Goal: Task Accomplishment & Management: Complete application form

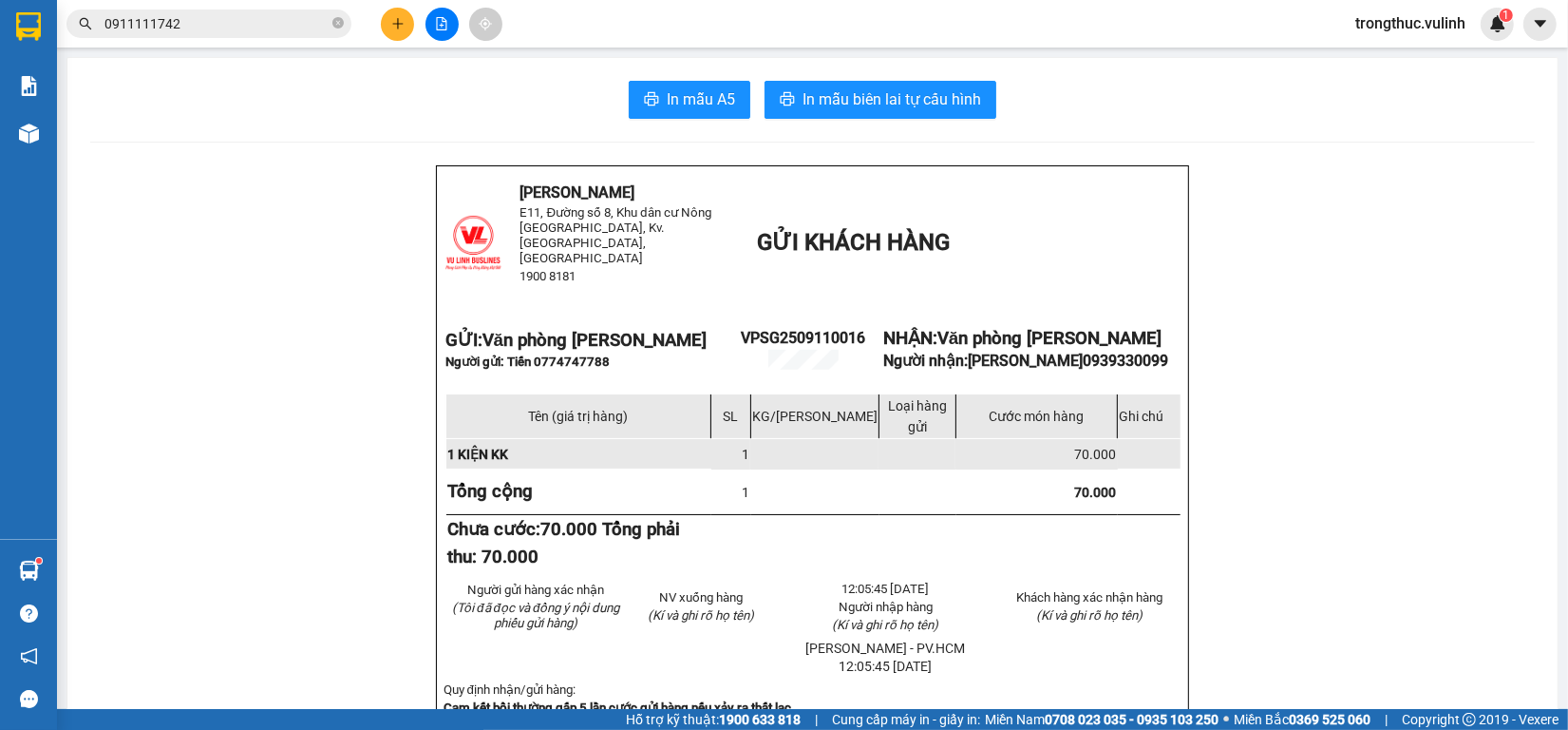
click at [35, 148] on div at bounding box center [28, 133] width 33 height 33
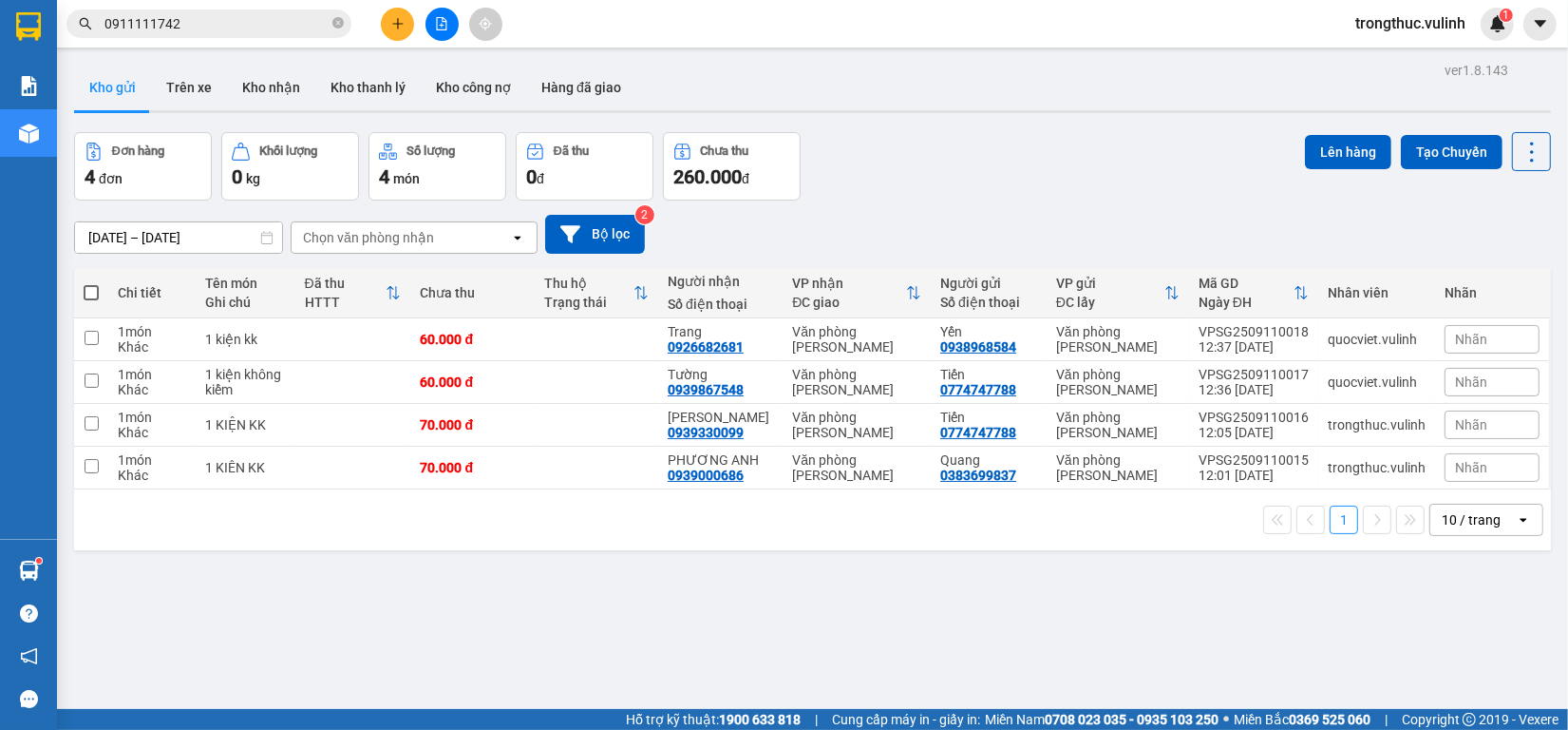
click at [402, 33] on button at bounding box center [397, 24] width 33 height 33
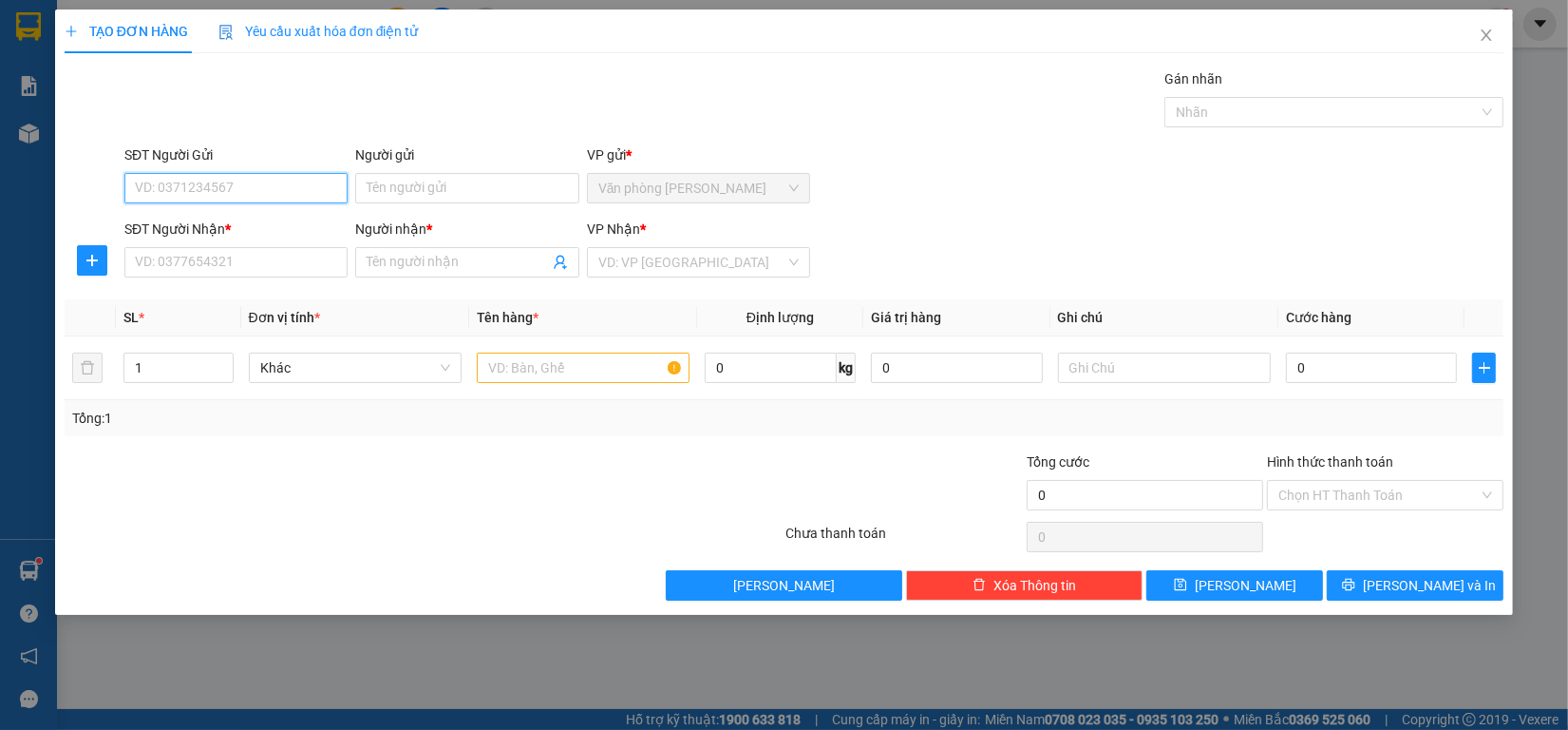
click at [166, 201] on input "SĐT Người Gửi" at bounding box center [236, 187] width 223 height 30
click at [173, 197] on input "SĐT Người Gửi" at bounding box center [236, 187] width 223 height 30
type input "0909379012"
click at [504, 182] on input "Người gửi" at bounding box center [467, 187] width 223 height 30
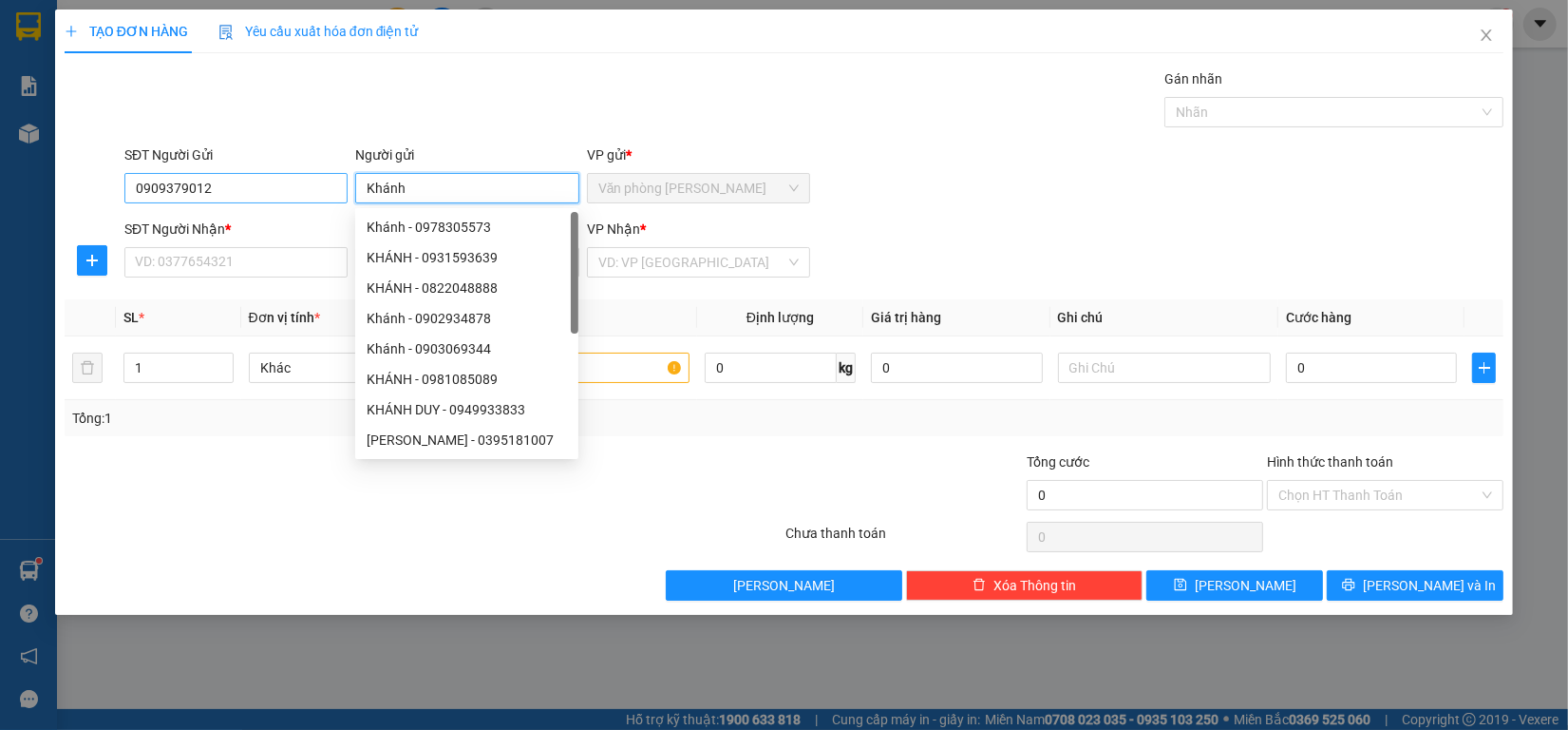
type input "Khánh"
drag, startPoint x: 205, startPoint y: 190, endPoint x: 0, endPoint y: 188, distance: 205.0
click at [0, 190] on div "TẠO ĐƠN HÀNG Yêu cầu xuất hóa đơn điện tử Transit Pickup Surcharge Ids Transit …" at bounding box center [784, 365] width 1568 height 730
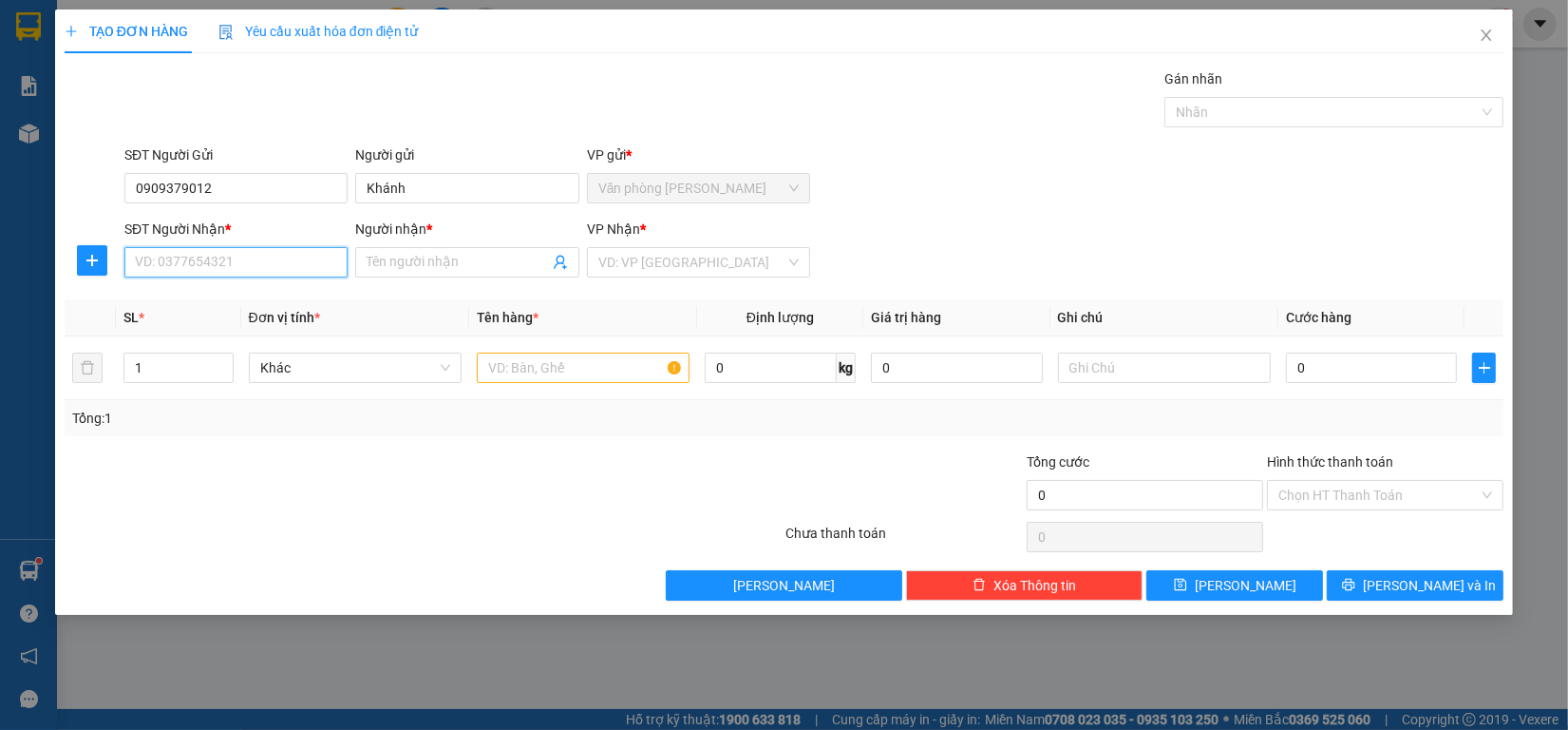
click at [266, 263] on input "SĐT Người Nhận *" at bounding box center [236, 262] width 223 height 30
paste input "0909379012"
type input "0909379012"
click at [252, 301] on div "0909379012 - [GEOGRAPHIC_DATA]" at bounding box center [242, 301] width 213 height 21
type input "[PERSON_NAME]"
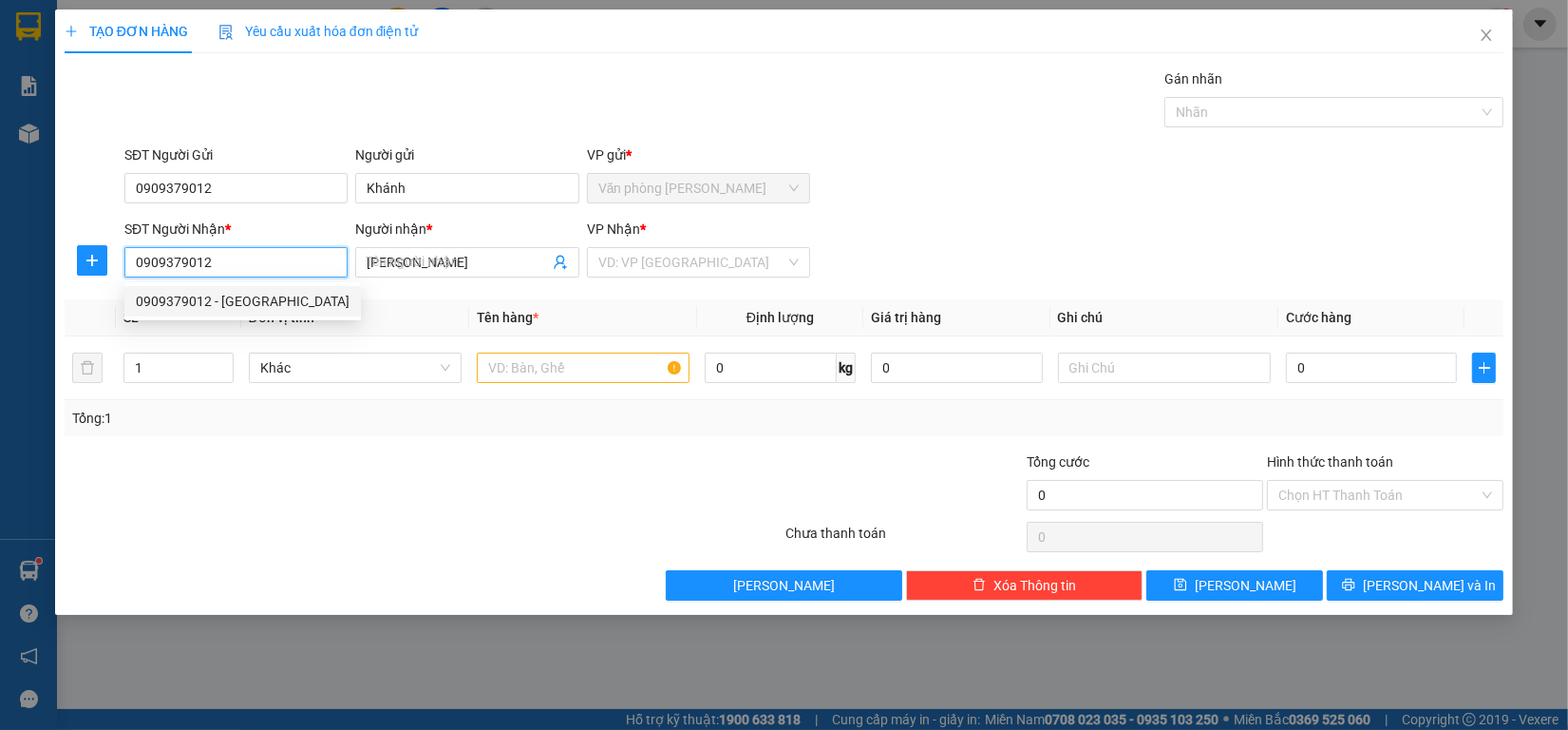
type input "80.000"
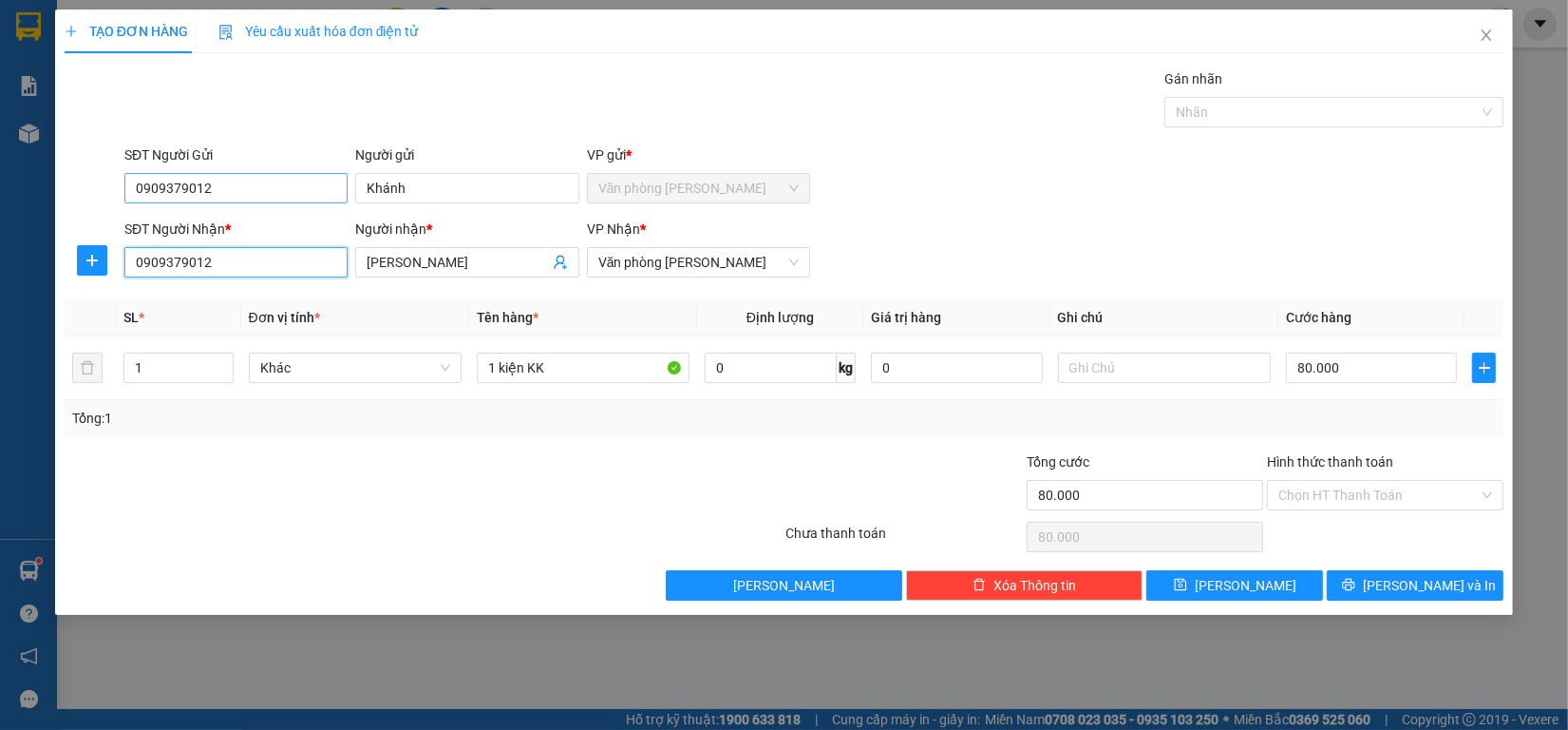
type input "0909379012"
drag, startPoint x: 244, startPoint y: 185, endPoint x: 0, endPoint y: 164, distance: 244.9
click at [0, 164] on div "TẠO ĐƠN HÀNG Yêu cầu xuất hóa đơn điện tử Transit Pickup Surcharge Ids Transit …" at bounding box center [784, 365] width 1568 height 730
type input "0906898964"
click at [288, 221] on div "0906898964 - [PERSON_NAME]" at bounding box center [235, 226] width 200 height 21
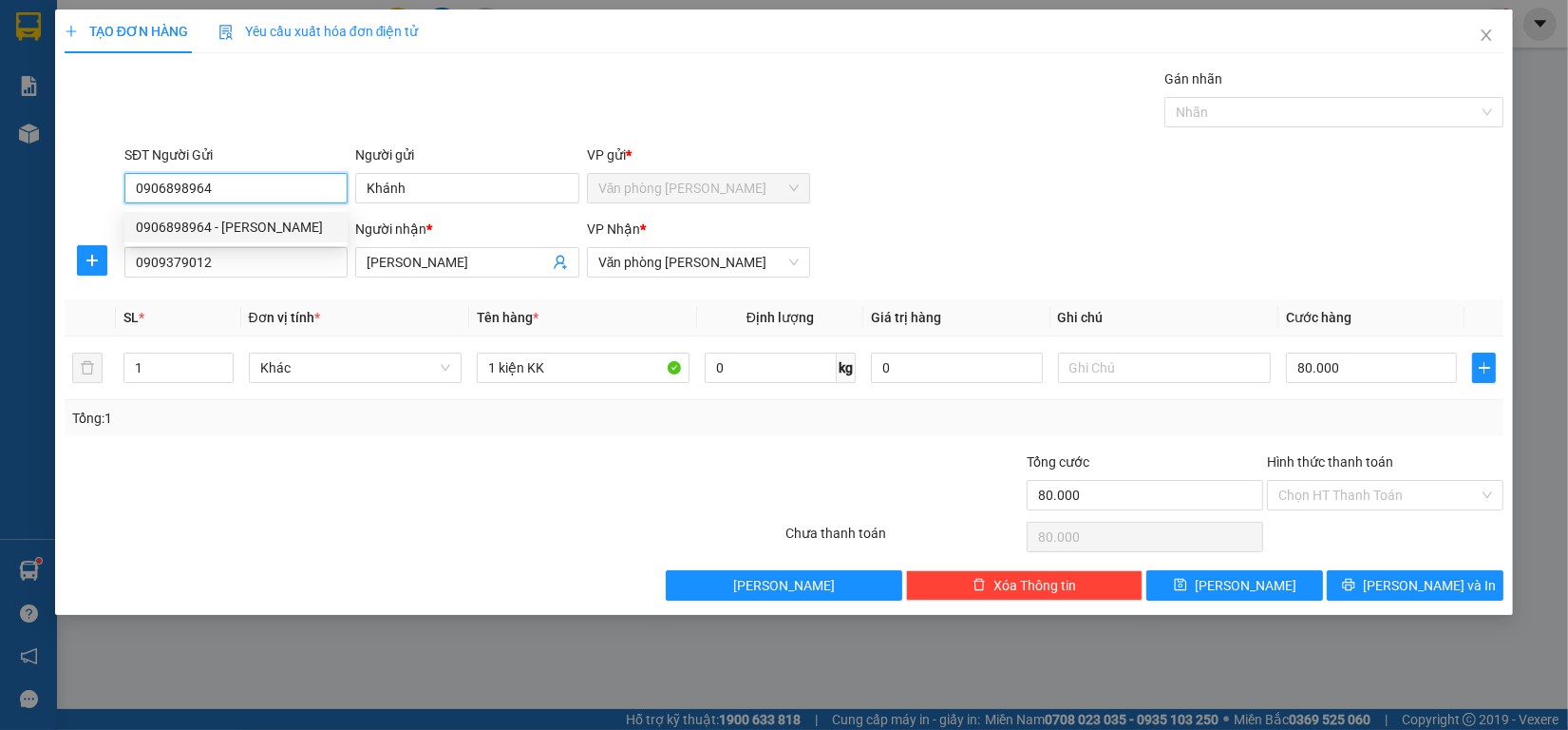
type input "[PERSON_NAME]"
type input "0906898964"
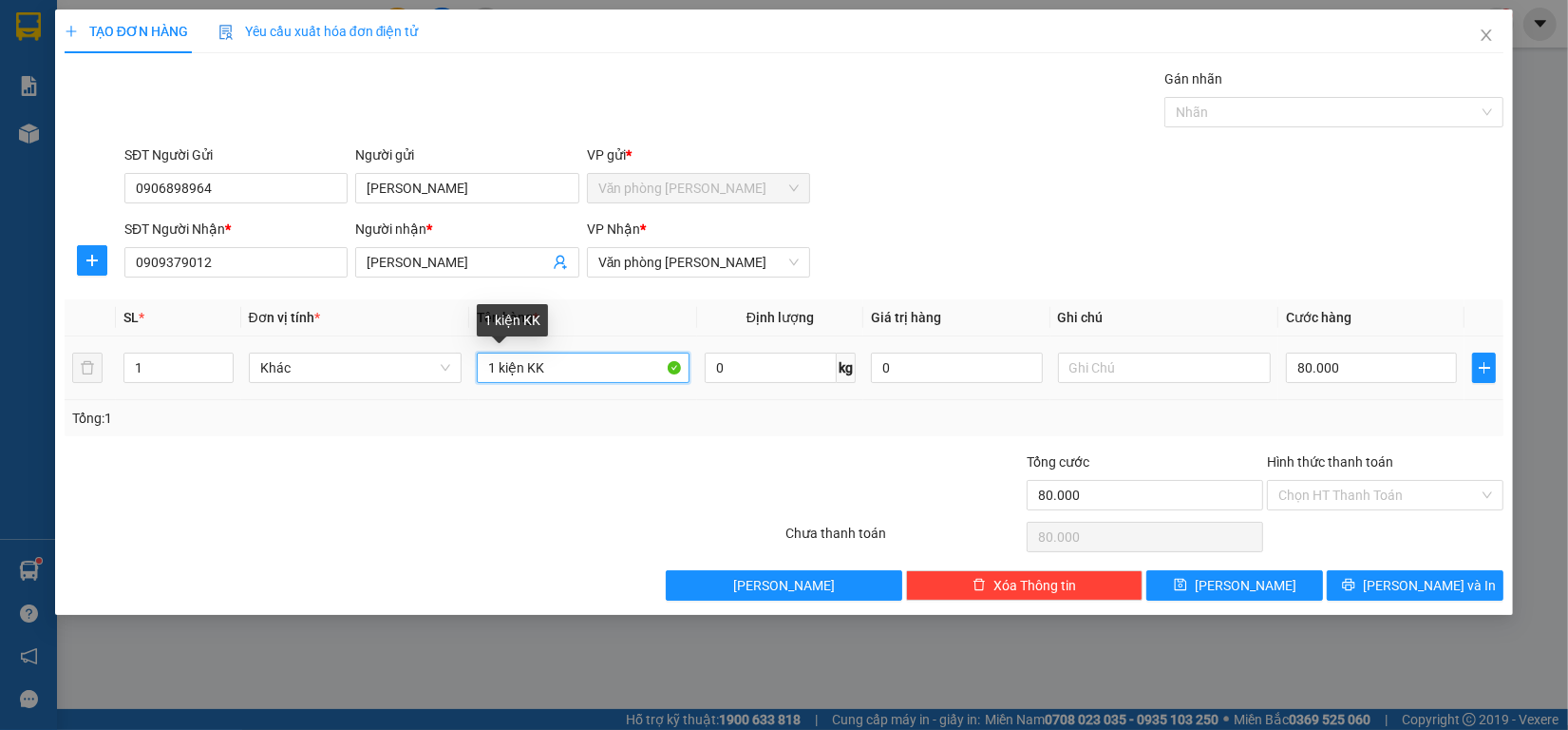
drag, startPoint x: 491, startPoint y: 364, endPoint x: 63, endPoint y: 415, distance: 431.0
click at [57, 409] on div "TẠO ĐƠN HÀNG Yêu cầu xuất hóa đơn điện tử Transit Pickup Surcharge Ids Transit …" at bounding box center [784, 312] width 1457 height 605
type input "2 kiện KK"
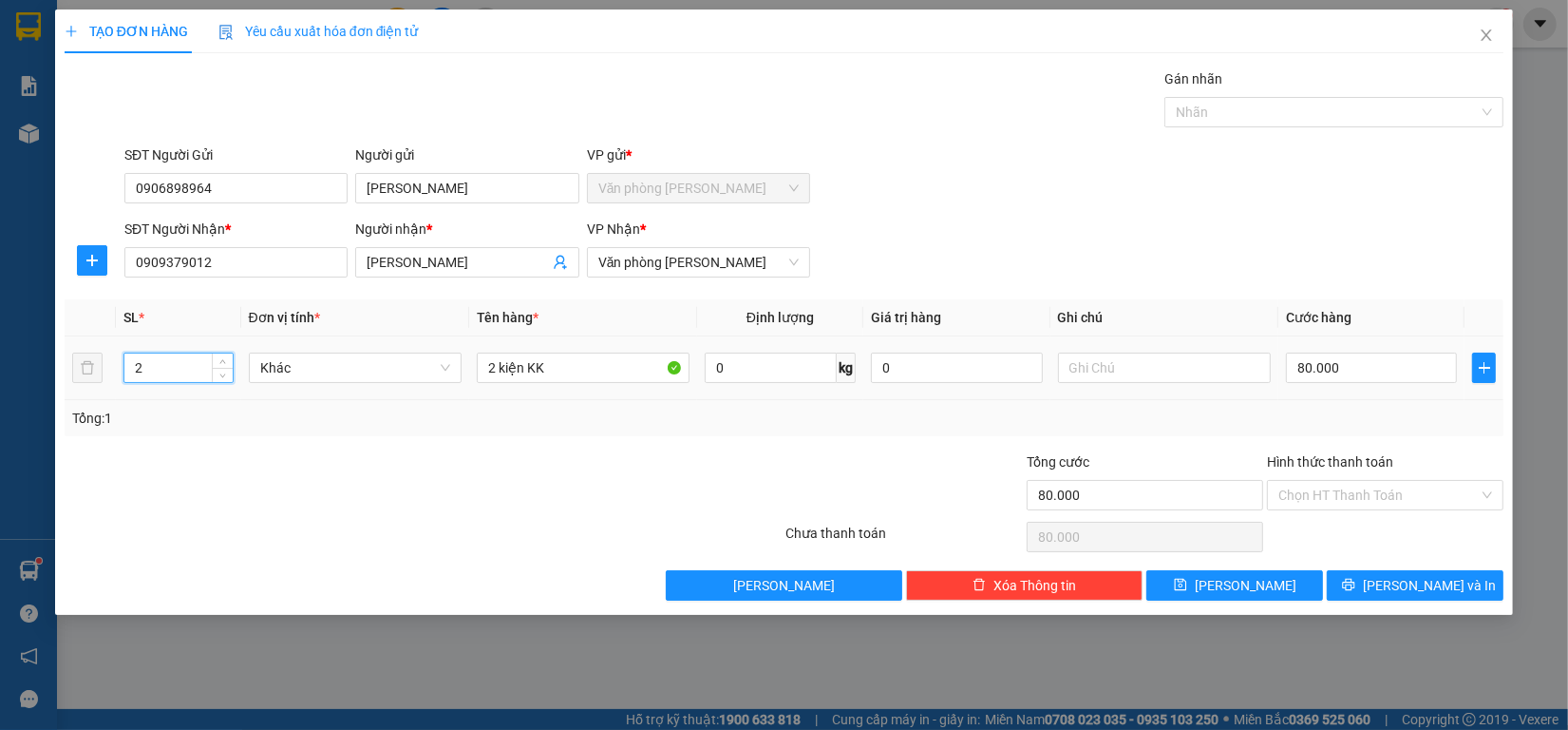
drag, startPoint x: 152, startPoint y: 382, endPoint x: 0, endPoint y: 368, distance: 152.6
click at [0, 368] on div "TẠO ĐƠN HÀNG Yêu cầu xuất hóa đơn điện tử Transit Pickup Surcharge Ids Transit …" at bounding box center [784, 365] width 1568 height 730
type input "2"
click at [1307, 368] on input "80.000" at bounding box center [1372, 367] width 171 height 30
type input "2"
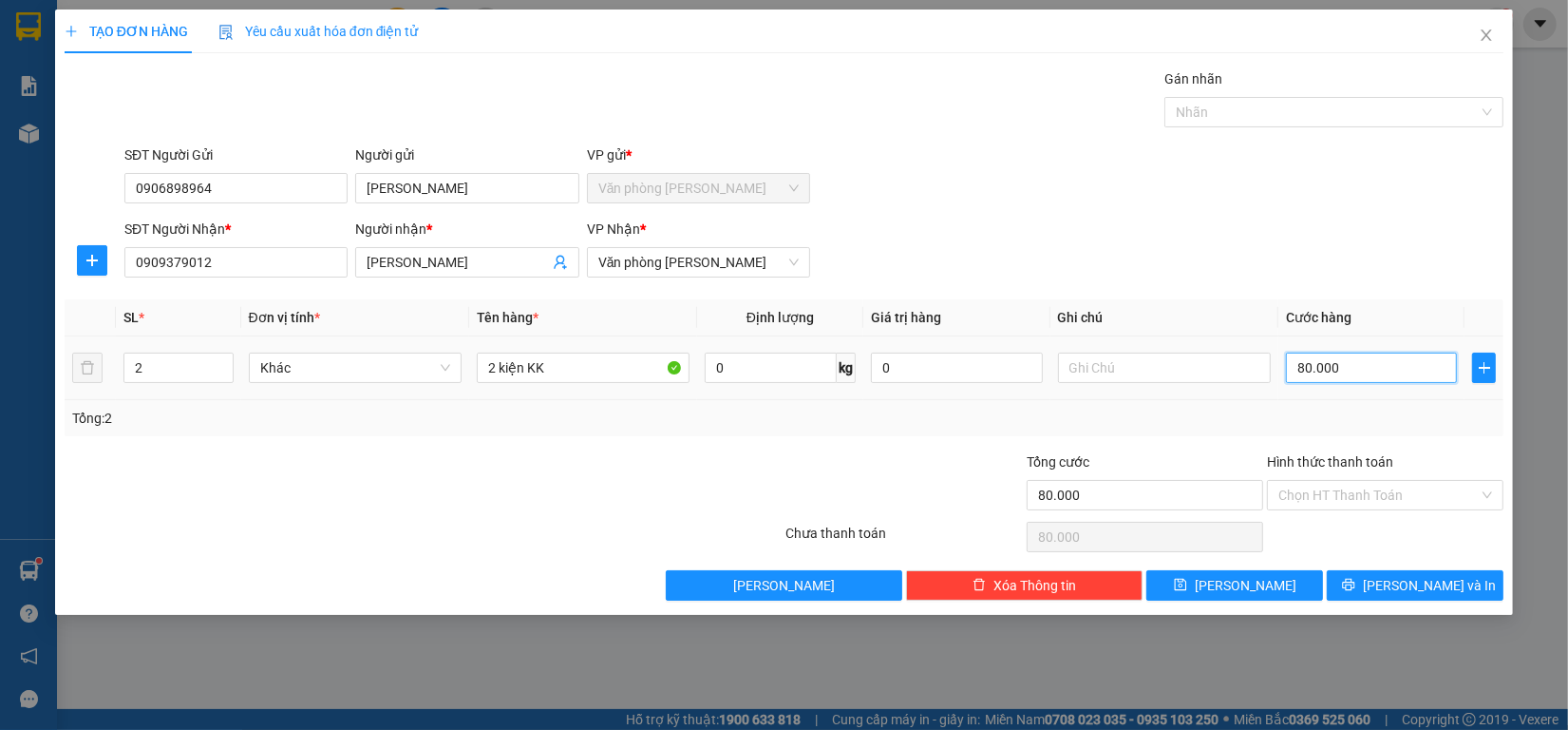
type input "2"
type input "24"
type input "240"
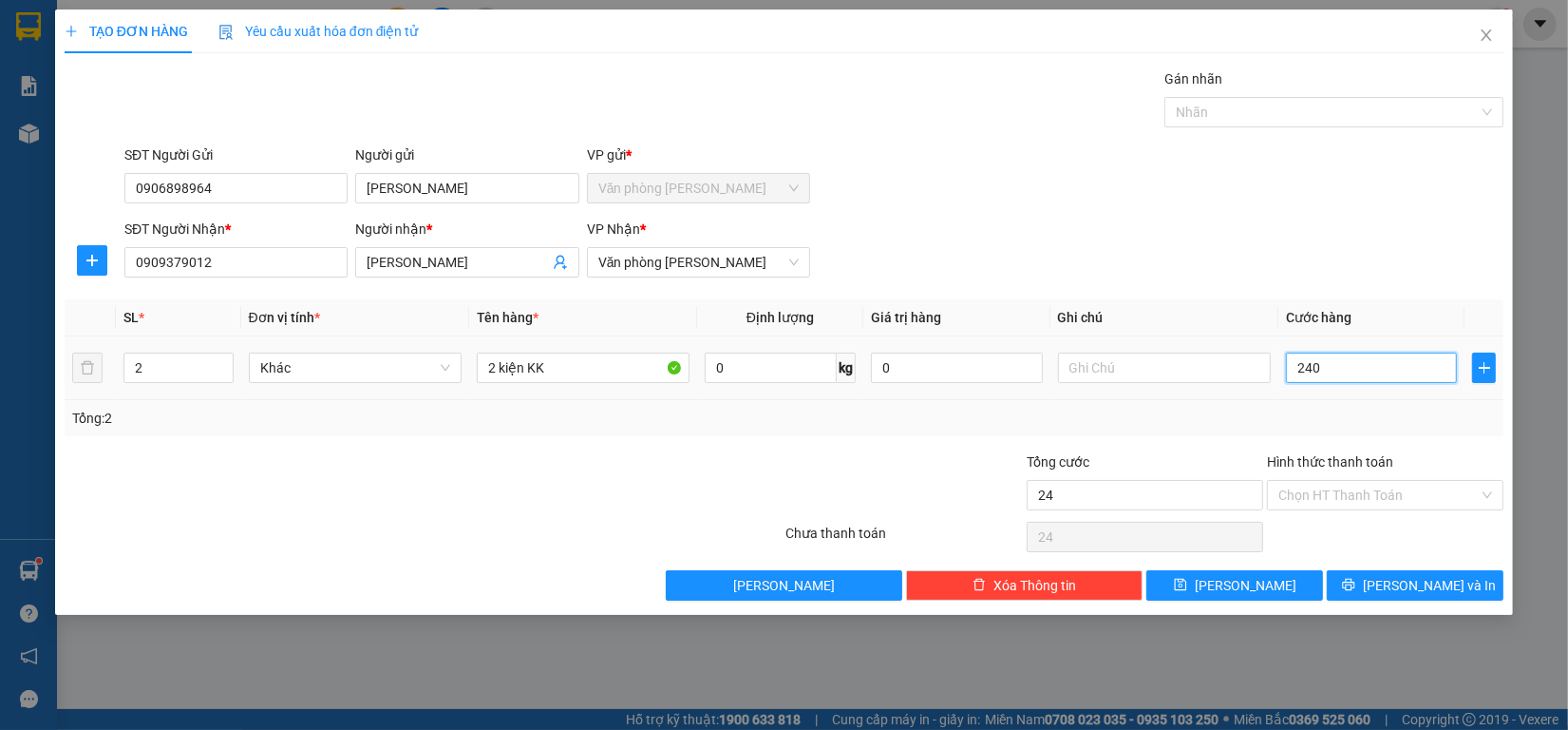
type input "240"
type input "2.400"
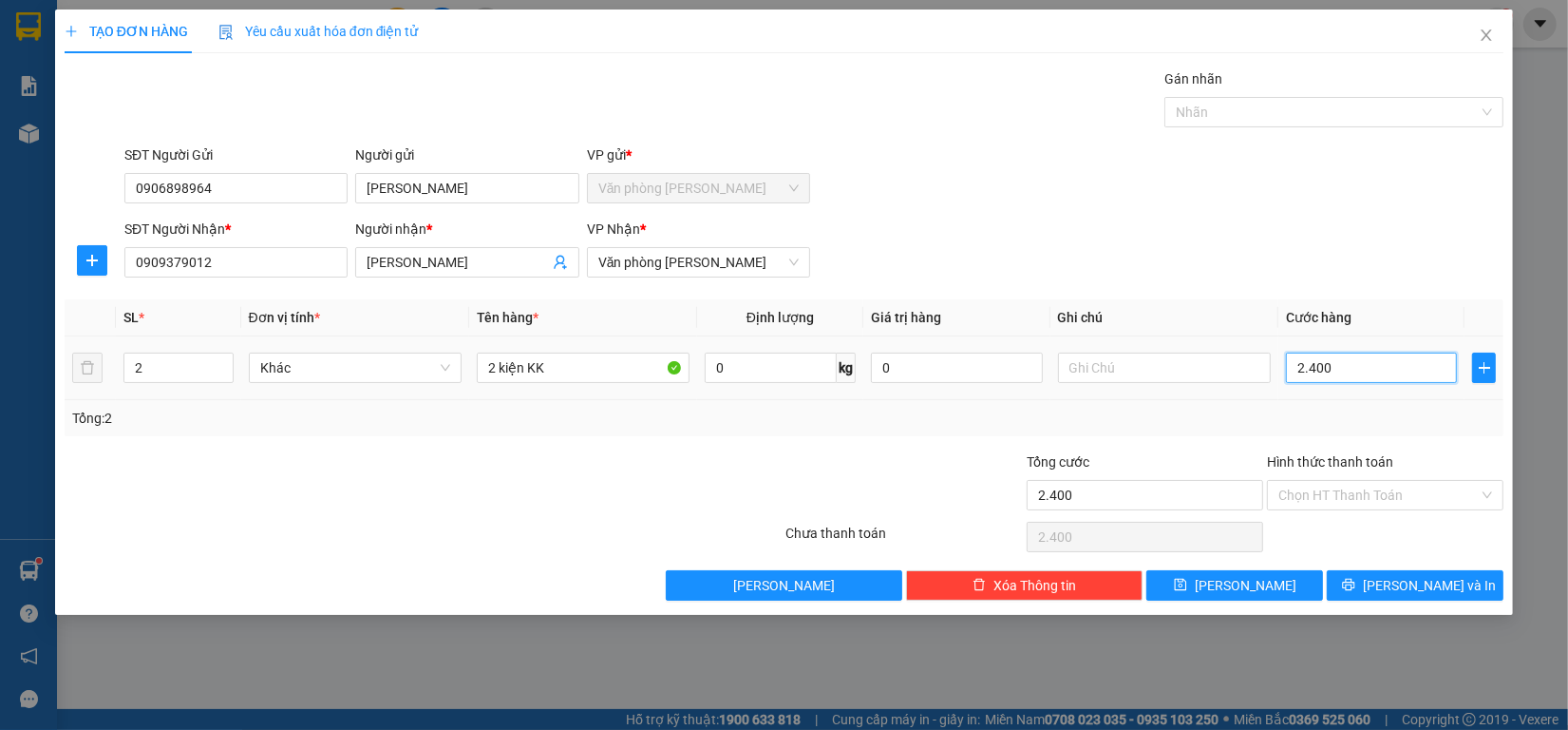
type input "24.000"
type input "240.000"
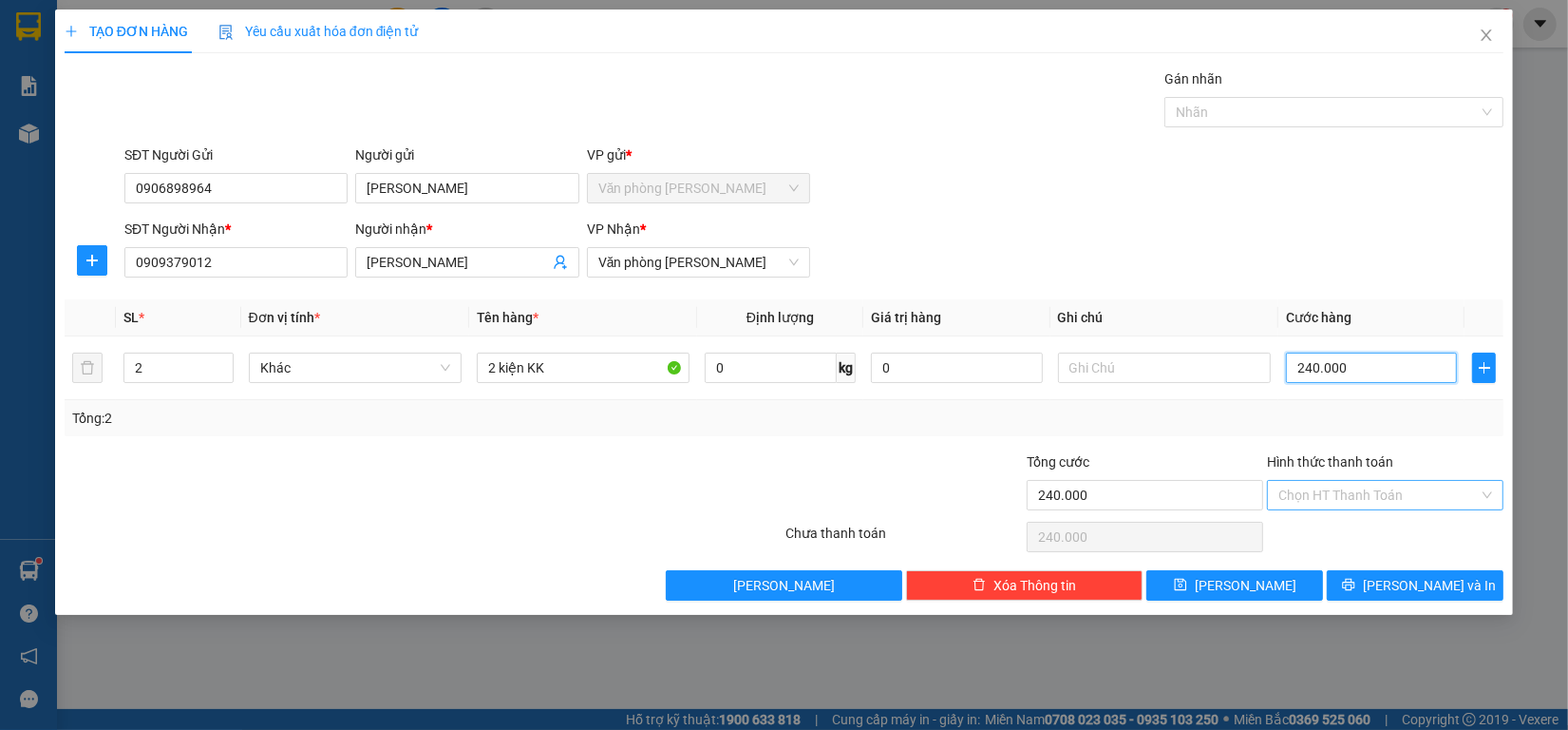
type input "240.000"
click at [1378, 491] on input "Hình thức thanh toán" at bounding box center [1378, 495] width 200 height 29
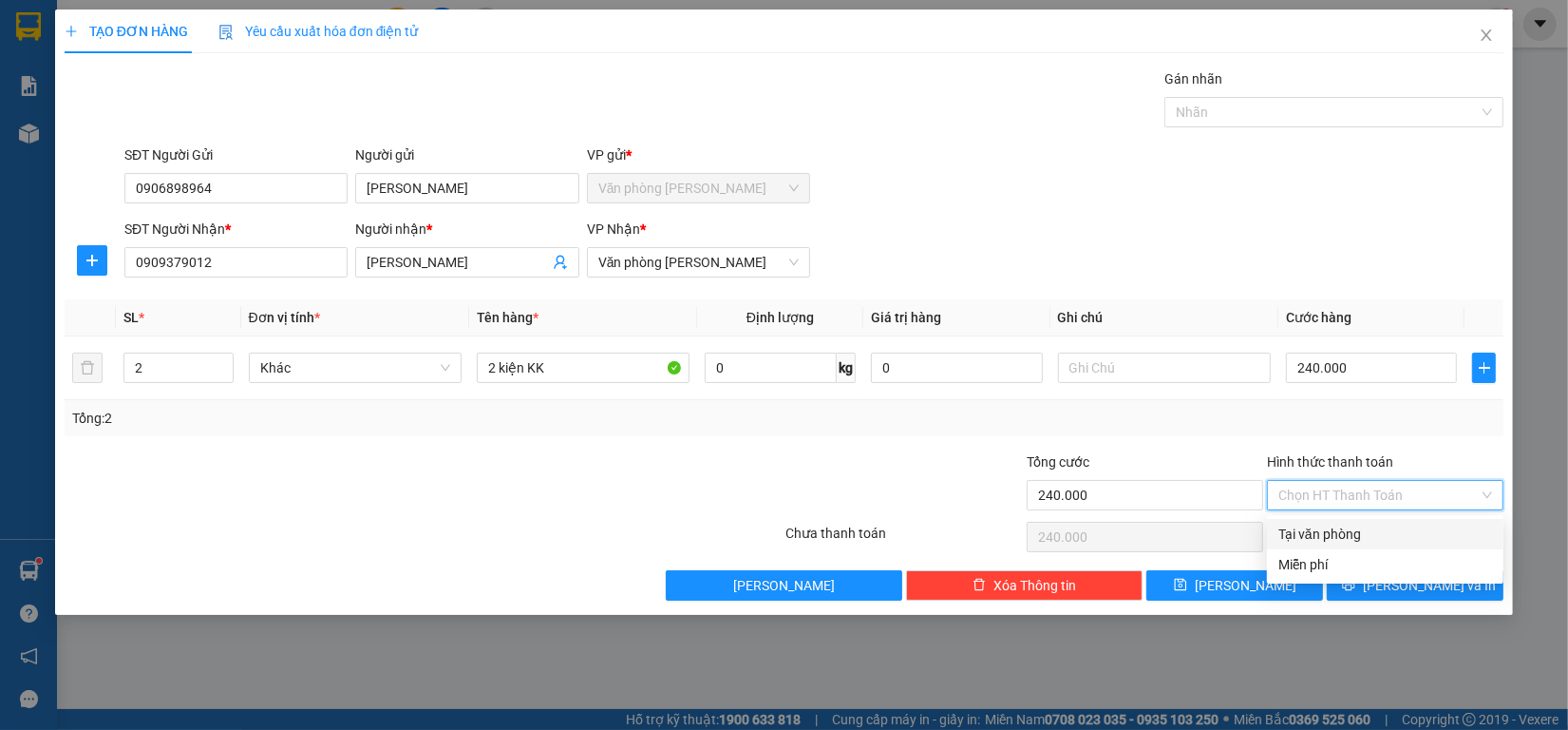
click at [1349, 521] on div "Tại văn phòng" at bounding box center [1385, 534] width 236 height 30
type input "0"
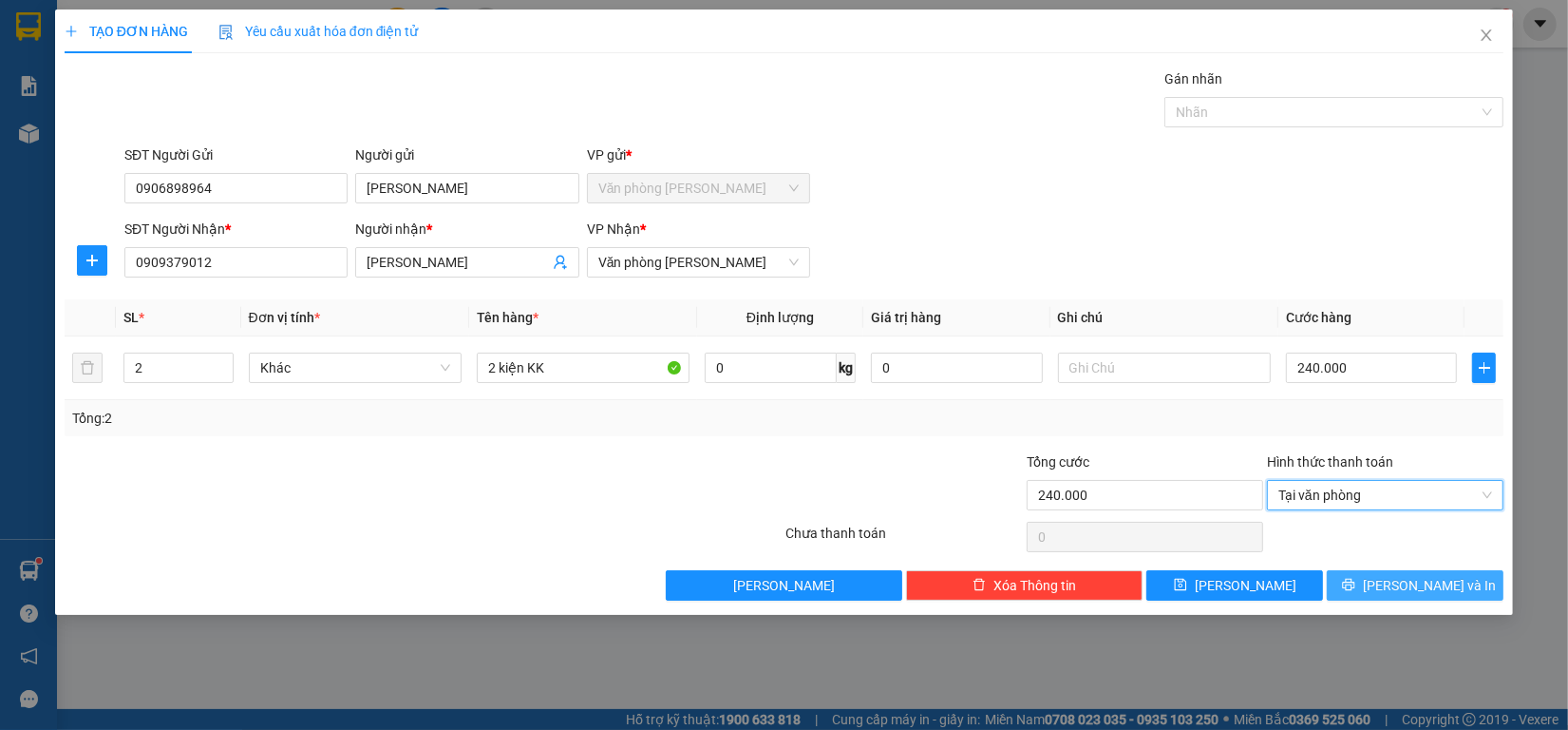
click at [1366, 575] on button "[PERSON_NAME] và In" at bounding box center [1414, 585] width 176 height 30
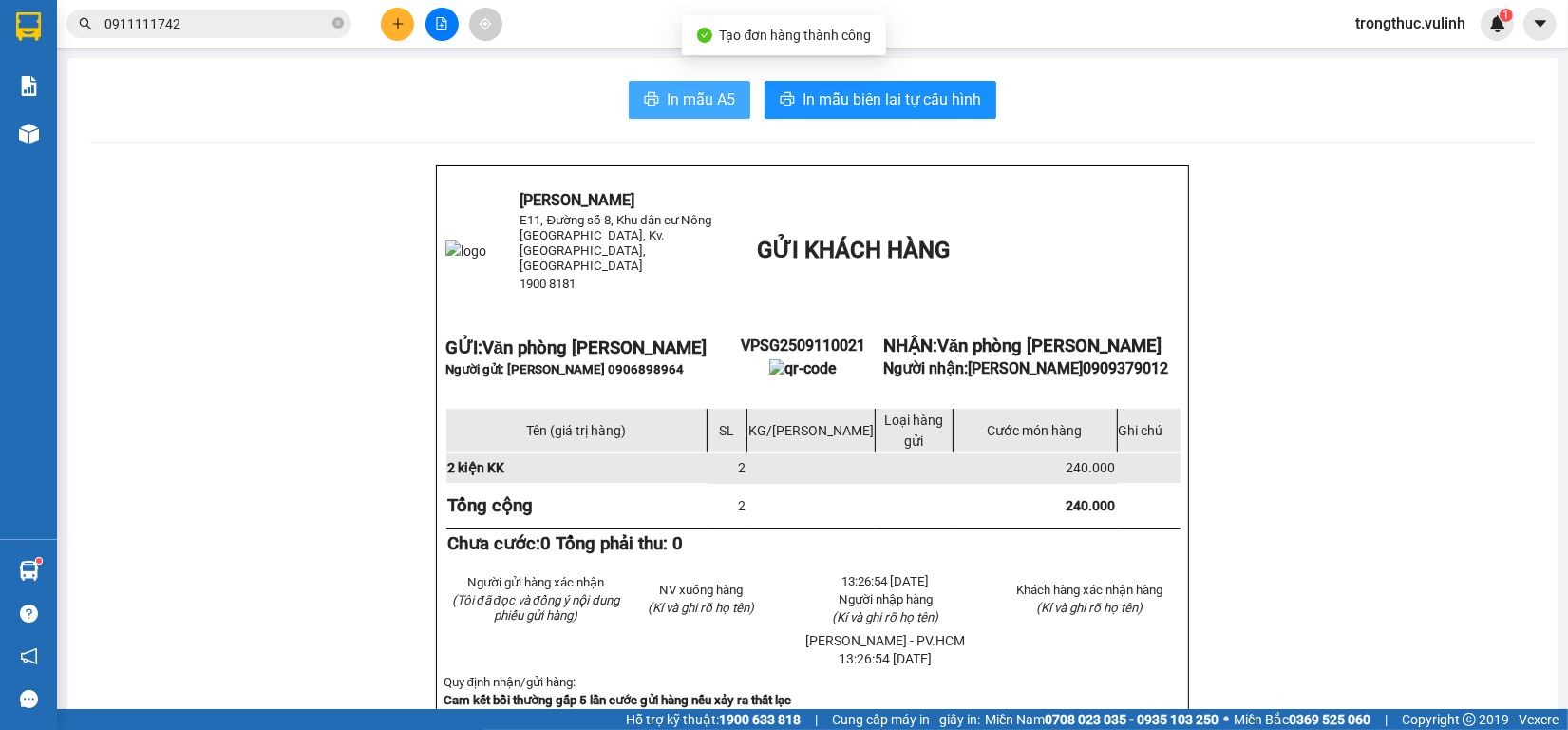
click at [682, 86] on button "In mẫu A5" at bounding box center [690, 100] width 122 height 38
click at [722, 81] on button "In mẫu A5" at bounding box center [690, 100] width 122 height 38
click at [719, 83] on button "In mẫu A5" at bounding box center [690, 100] width 122 height 38
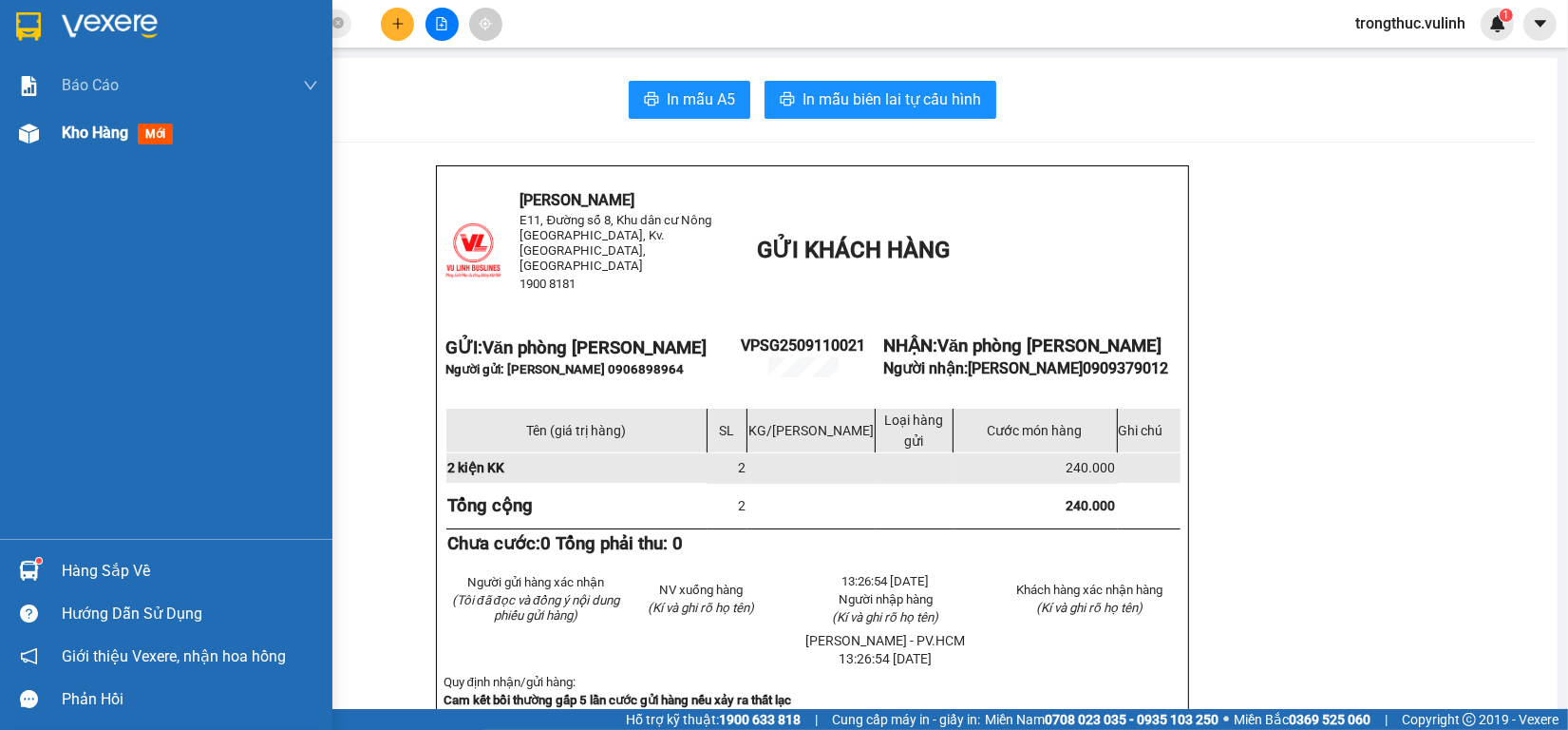
click at [46, 129] on div "Kho hàng mới" at bounding box center [165, 134] width 332 height 48
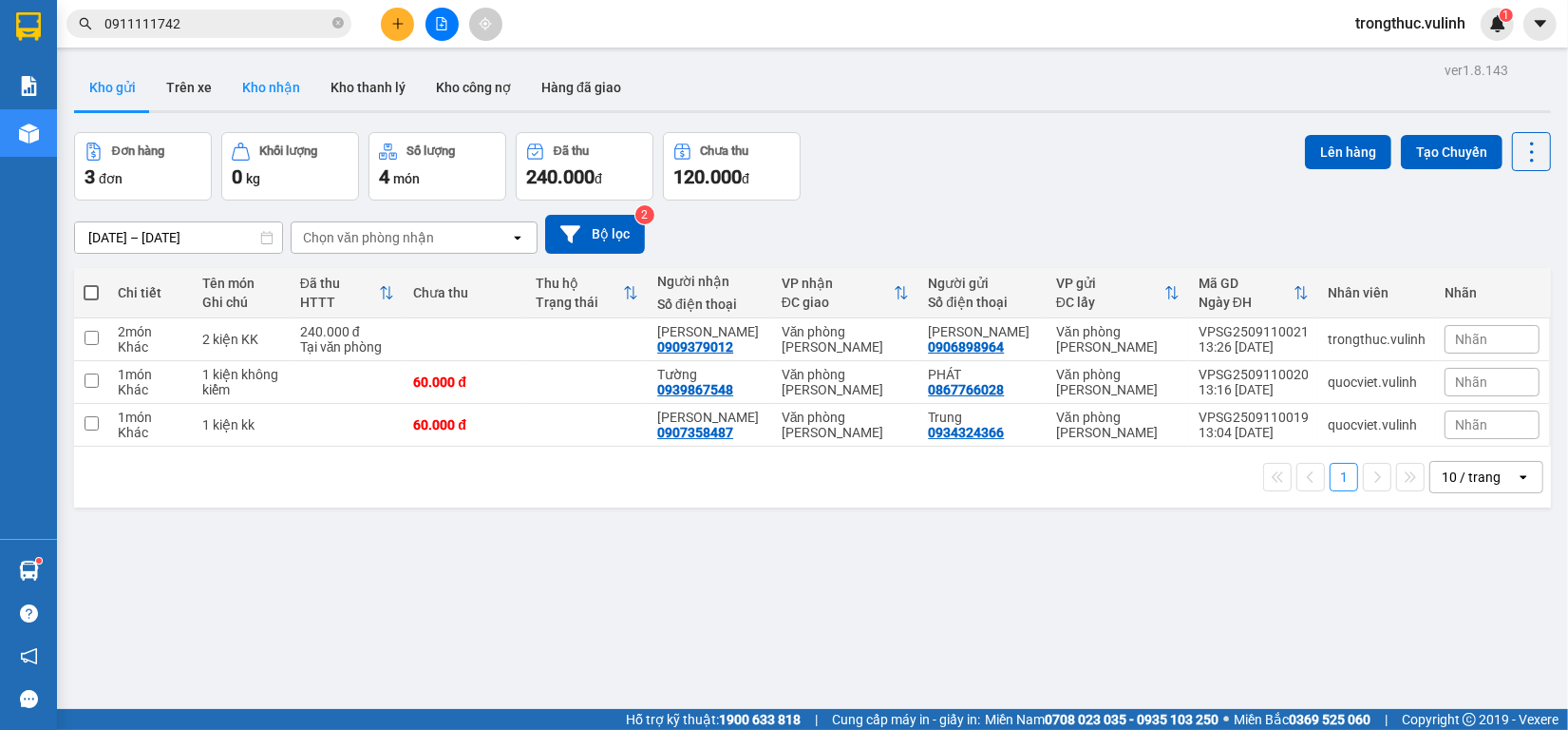
click at [262, 91] on button "Kho nhận" at bounding box center [271, 88] width 89 height 46
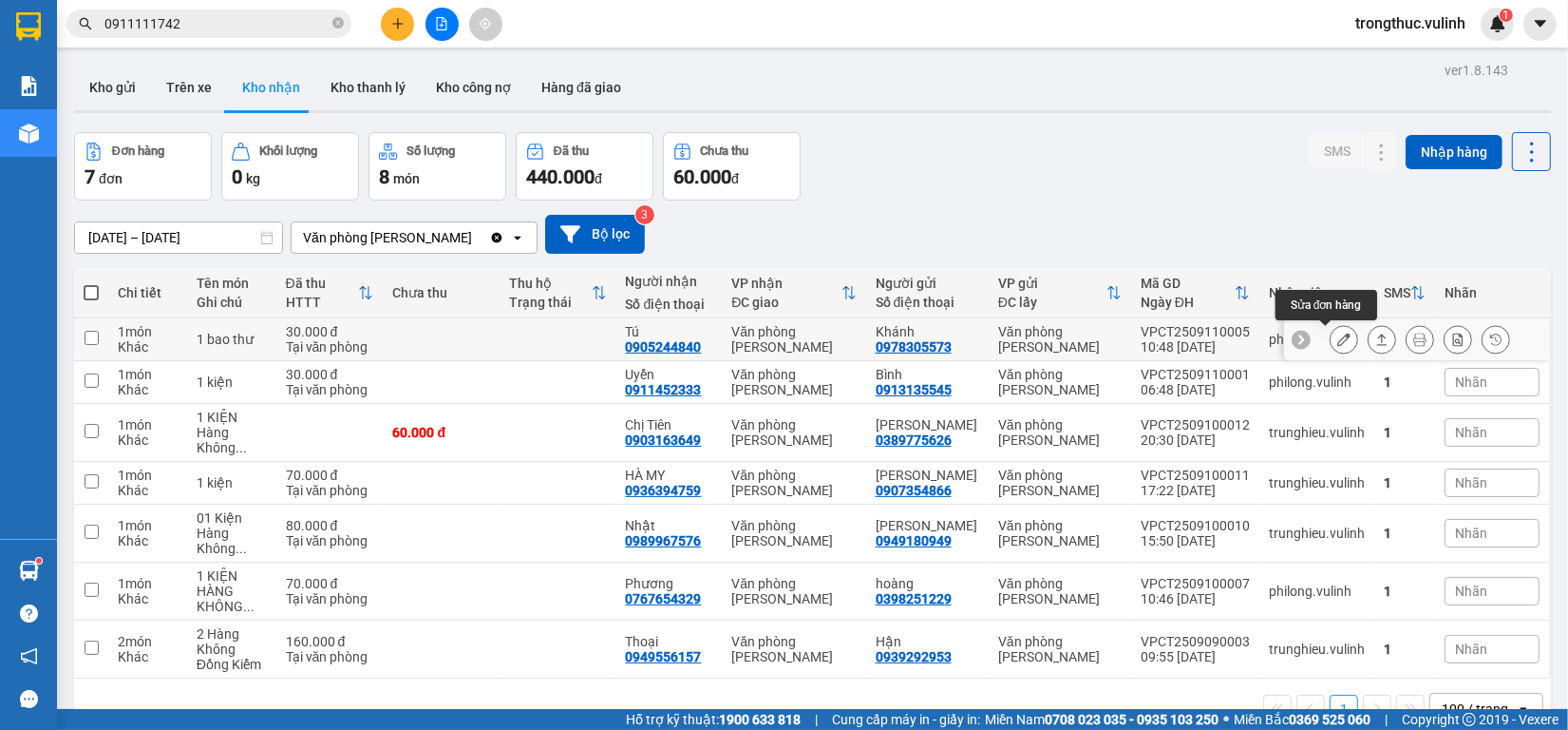
click at [1332, 344] on button at bounding box center [1344, 339] width 27 height 33
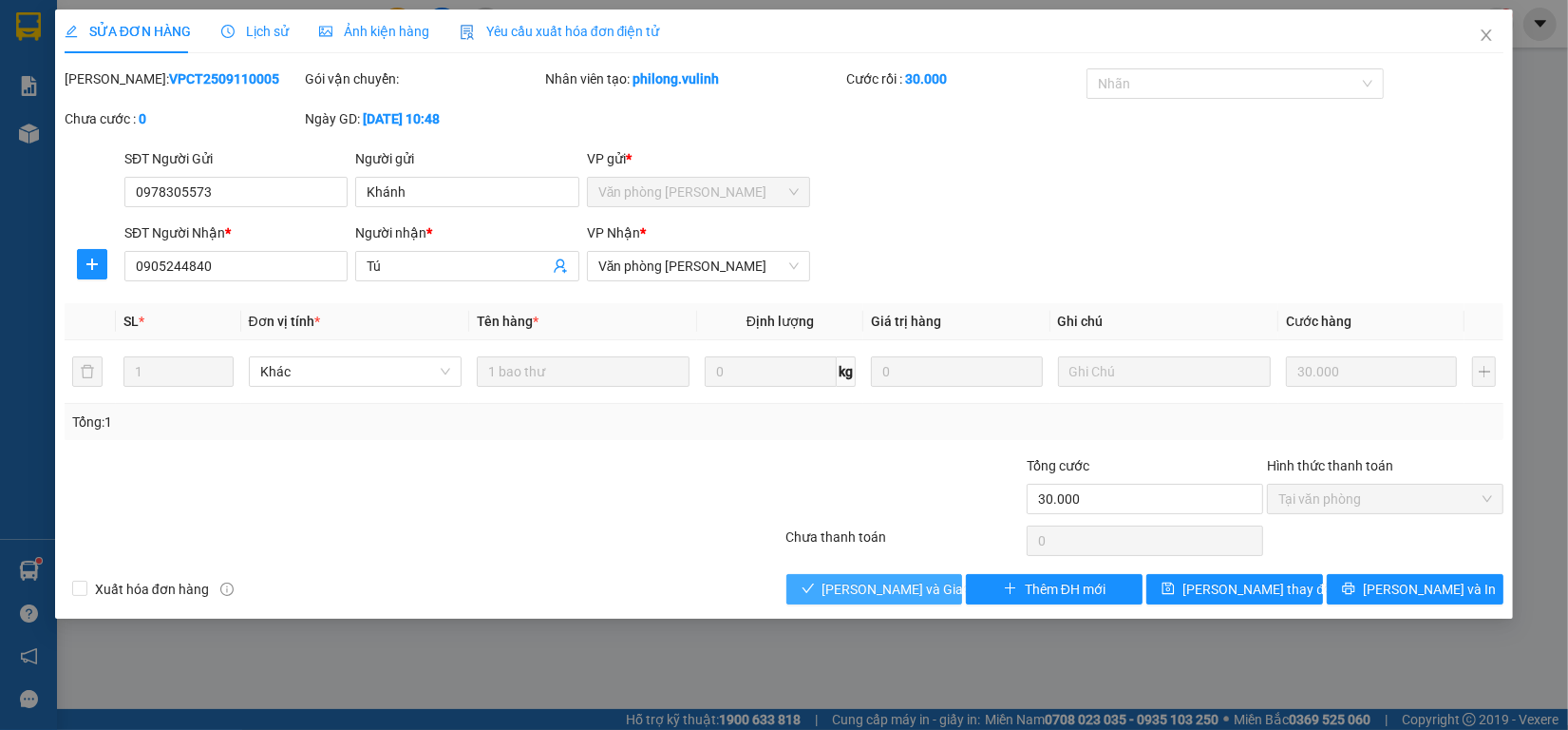
click at [929, 584] on span "[PERSON_NAME] và Giao hàng" at bounding box center [913, 588] width 182 height 21
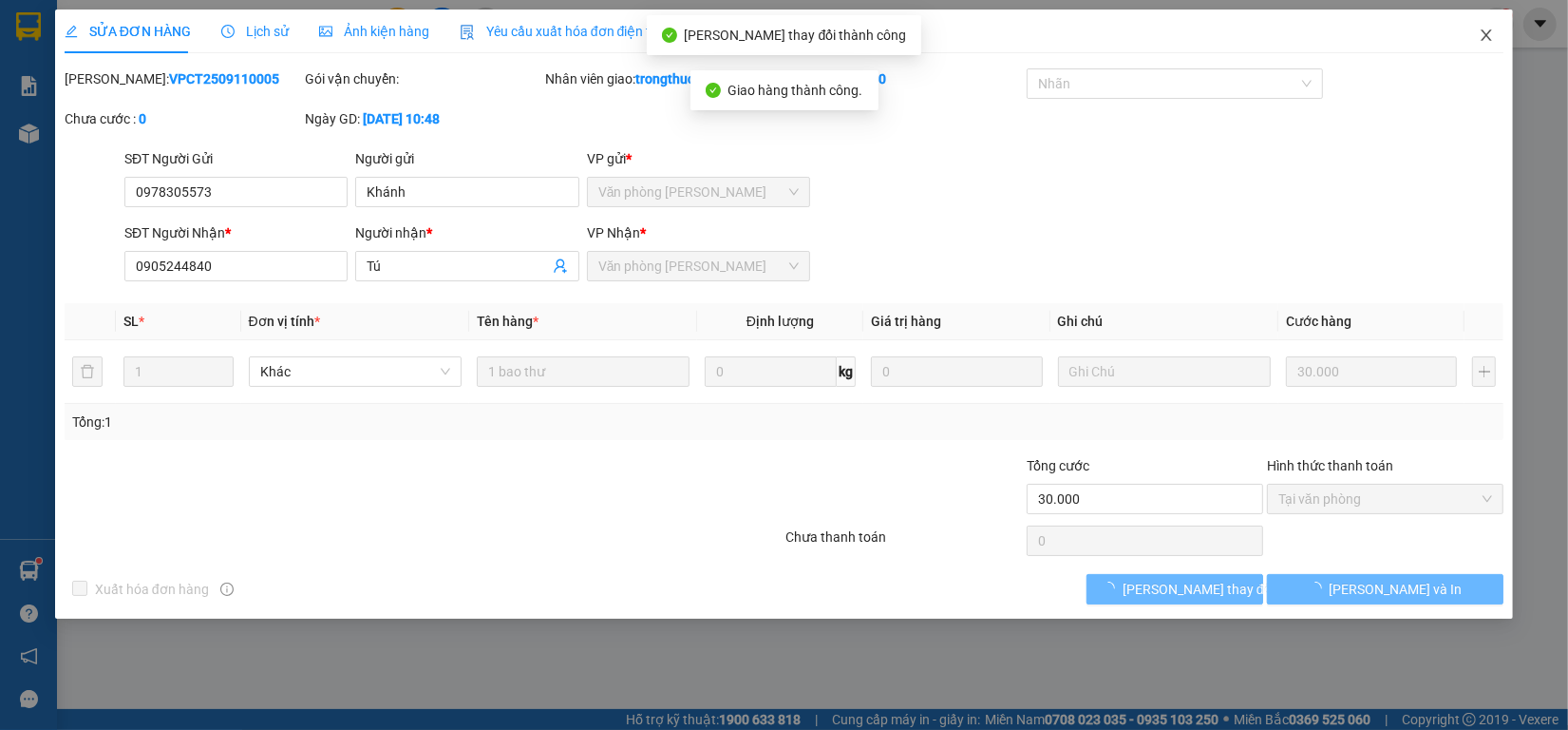
click at [1487, 36] on icon "close" at bounding box center [1486, 35] width 10 height 11
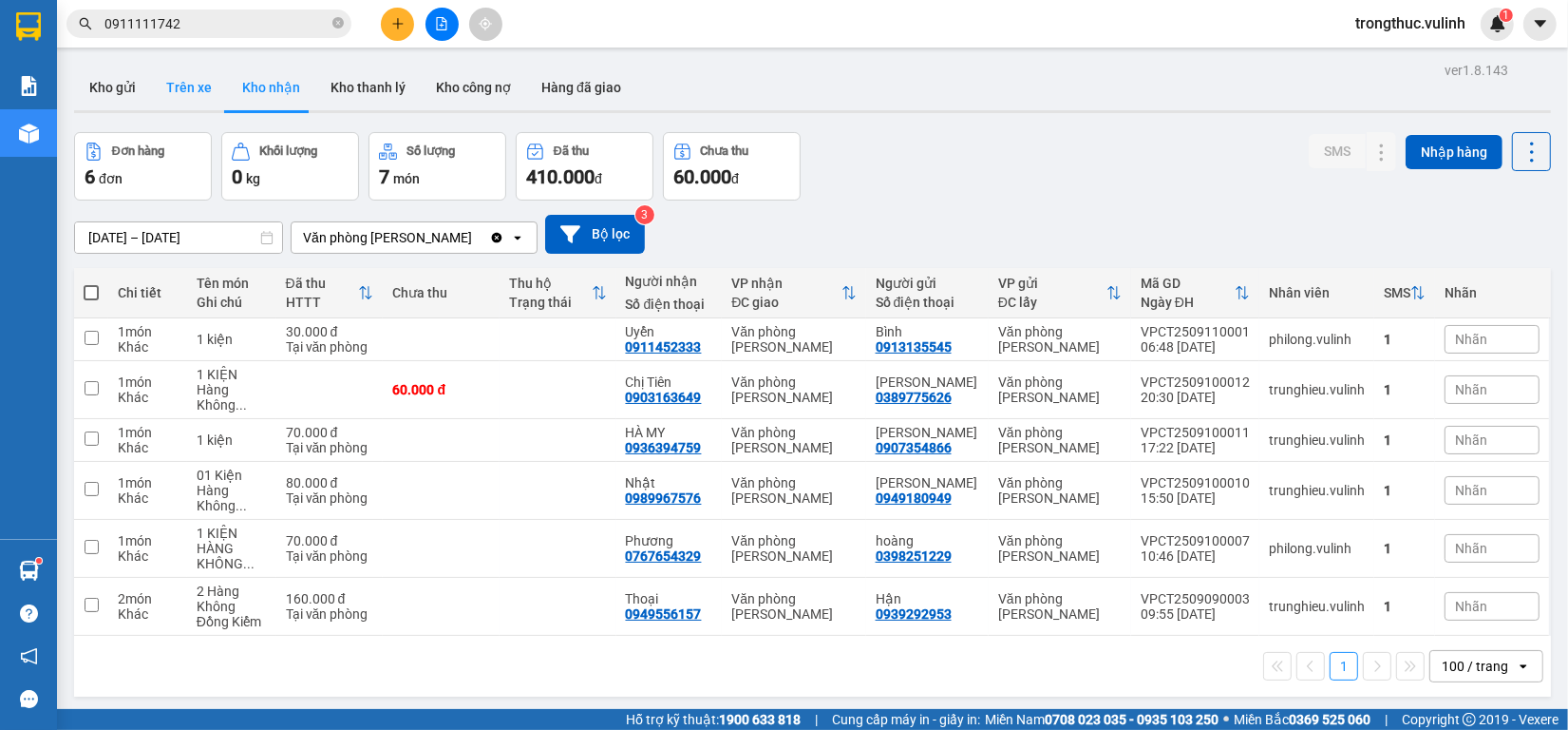
click at [158, 84] on button "Trên xe" at bounding box center [188, 88] width 76 height 46
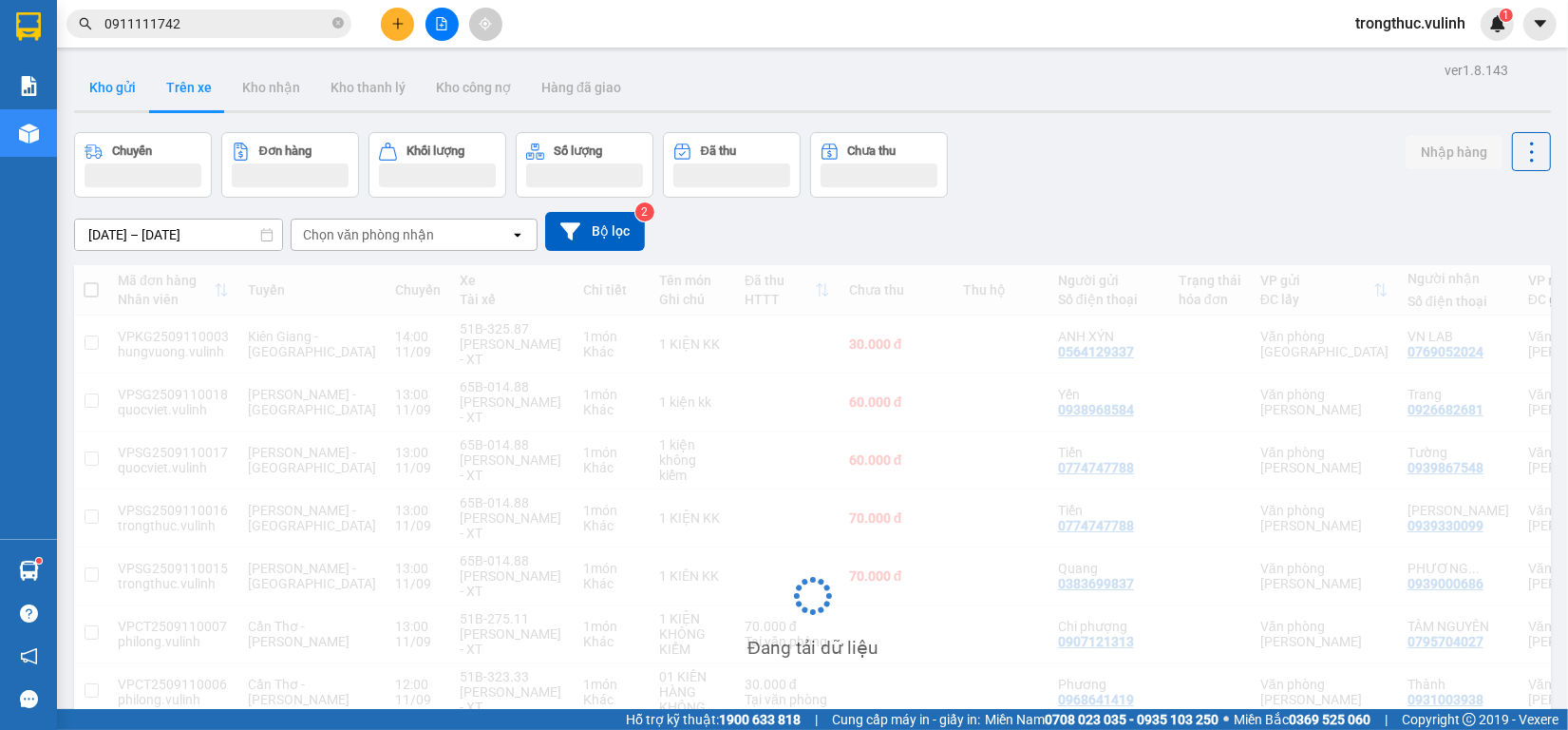
click at [116, 101] on button "Kho gửi" at bounding box center [112, 88] width 77 height 46
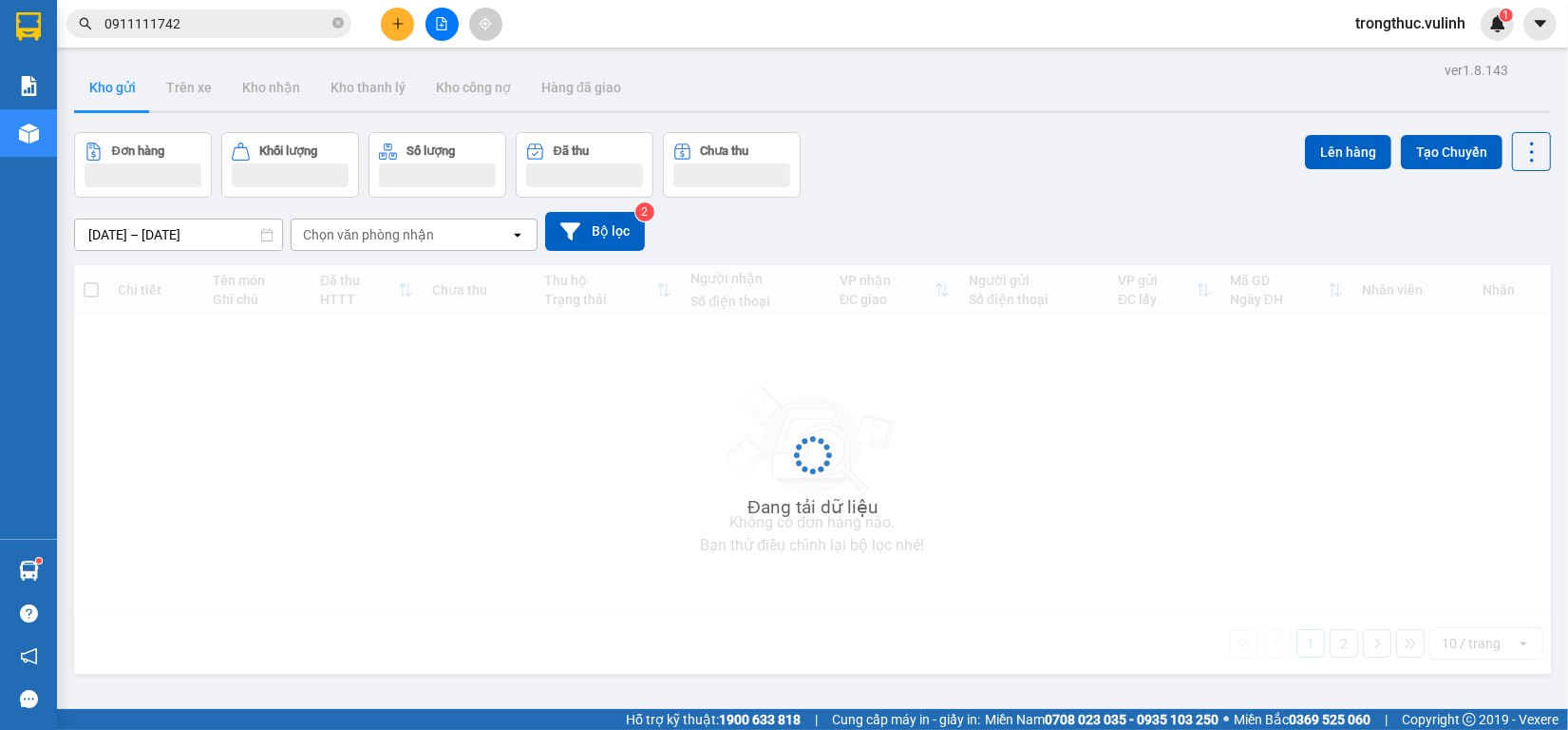
click at [116, 101] on button "Kho gửi" at bounding box center [112, 88] width 77 height 46
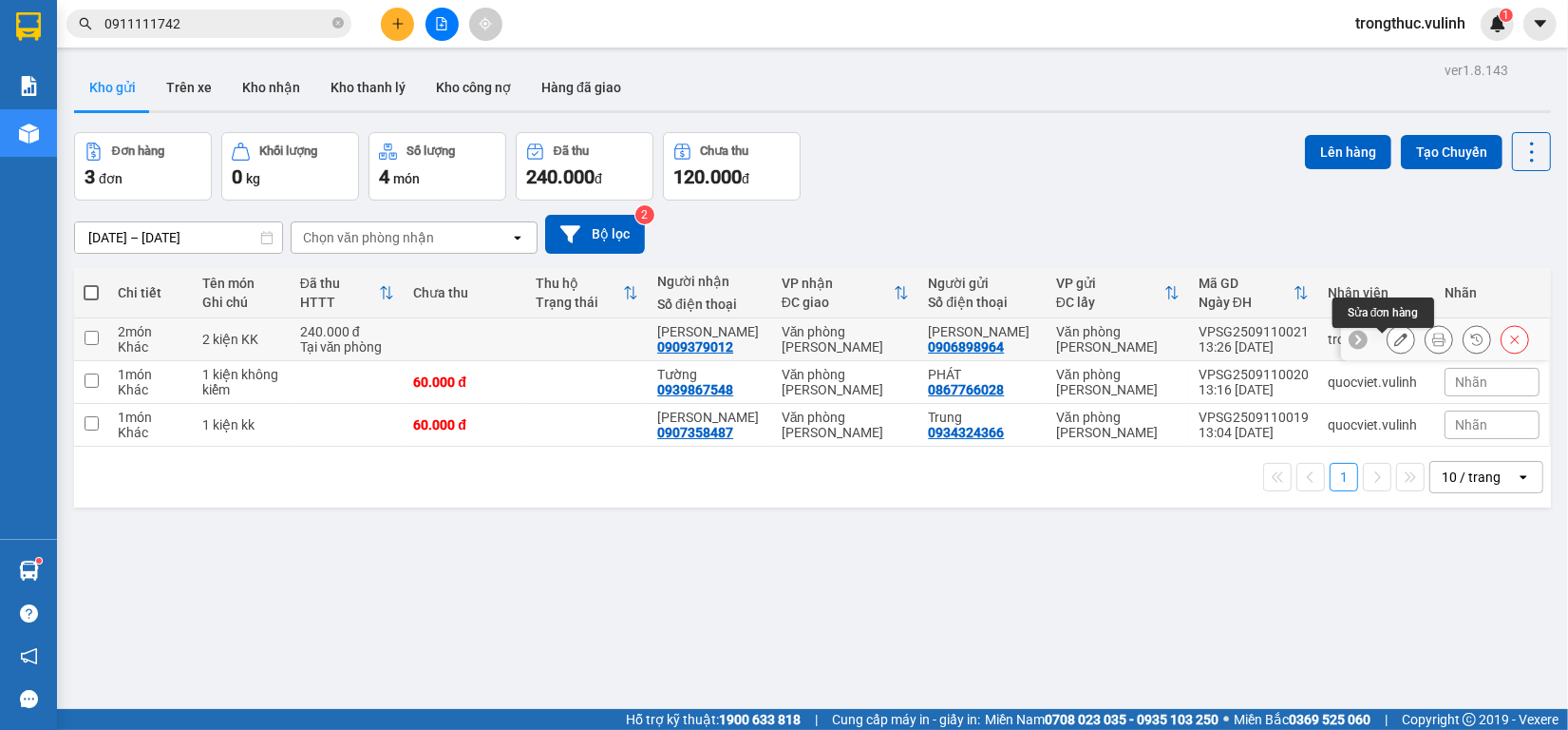
click at [1395, 346] on icon at bounding box center [1401, 338] width 13 height 13
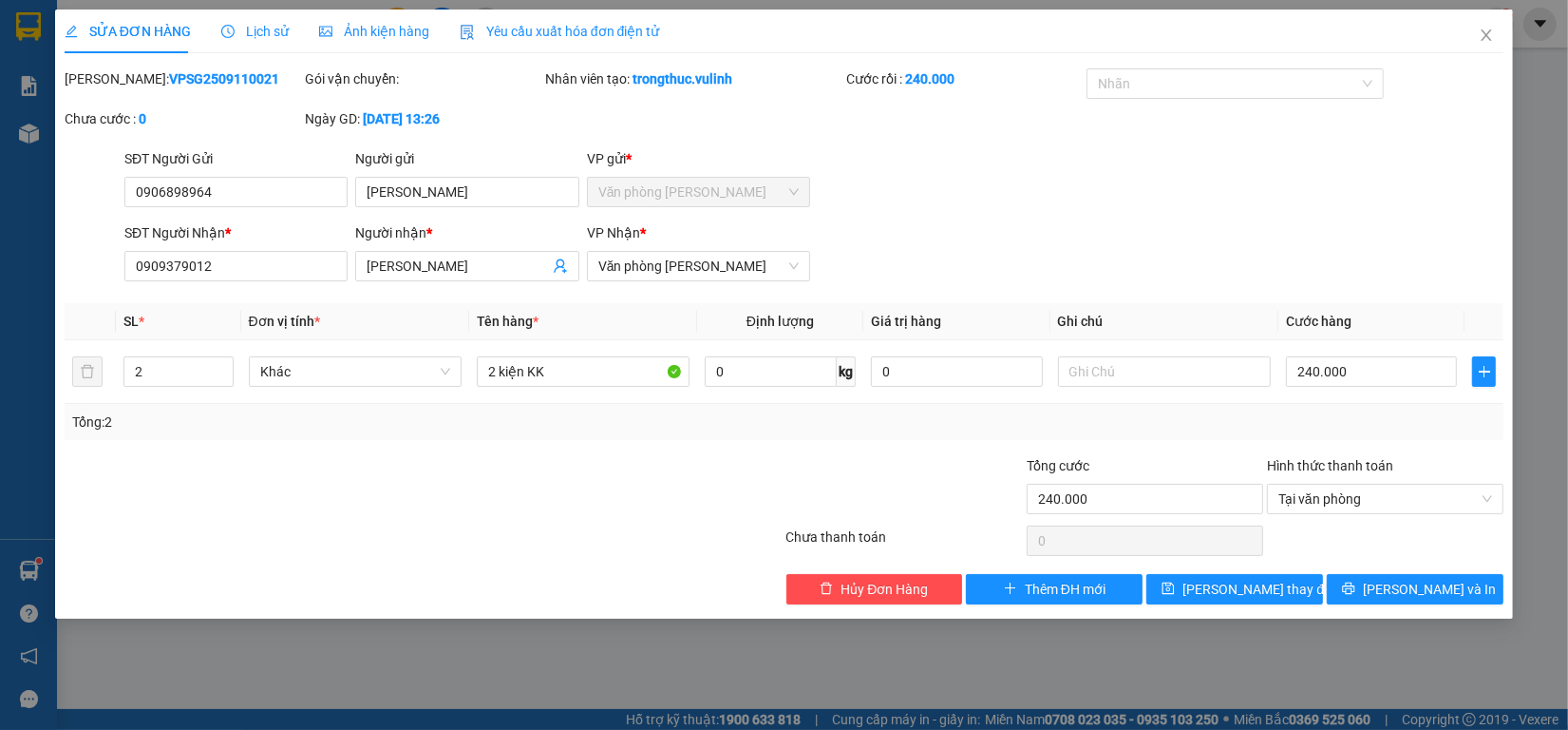
click at [239, 39] on span "Lịch sử" at bounding box center [255, 31] width 68 height 15
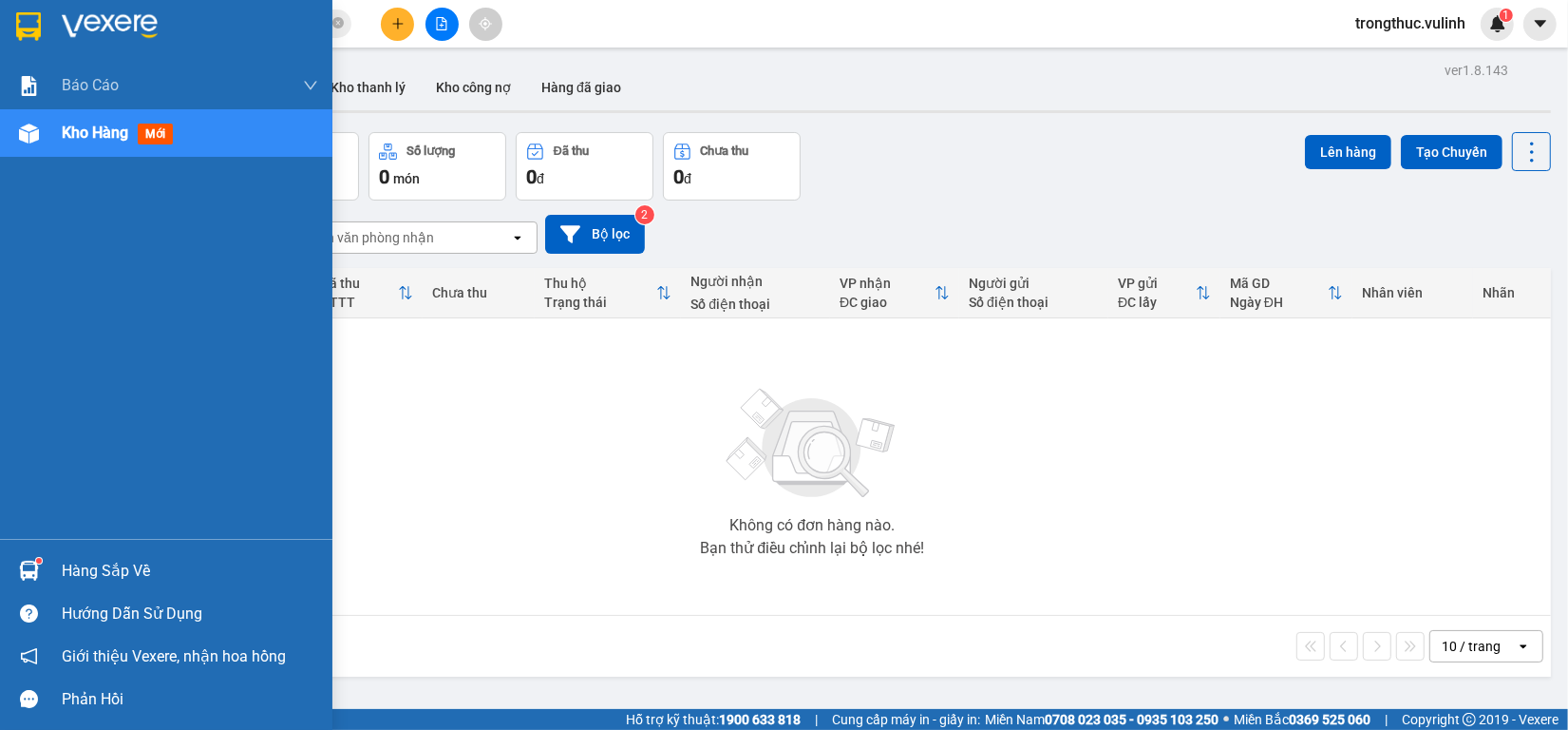
click at [50, 129] on div "Kho hàng mới" at bounding box center [165, 134] width 332 height 48
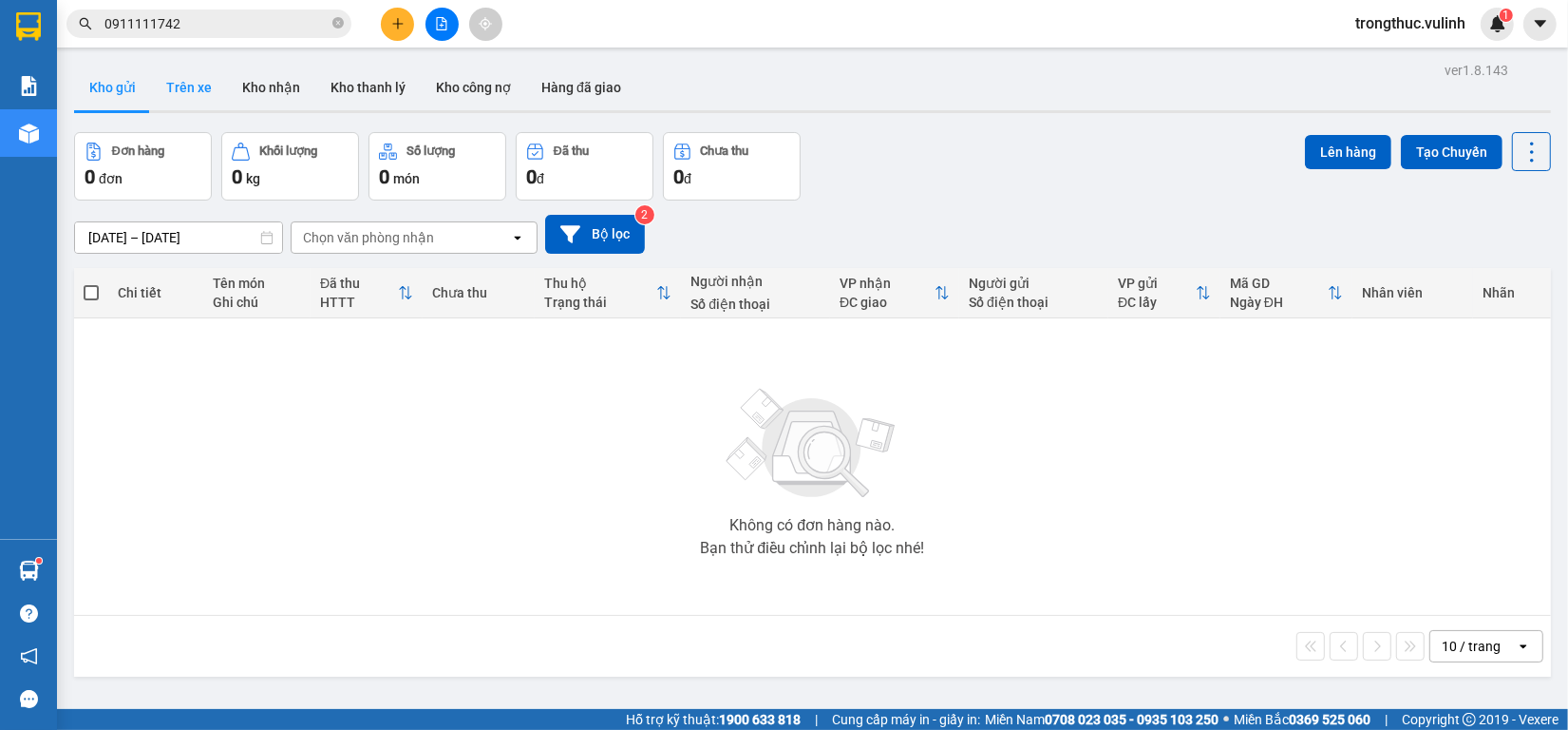
click at [180, 86] on button "Trên xe" at bounding box center [188, 88] width 76 height 46
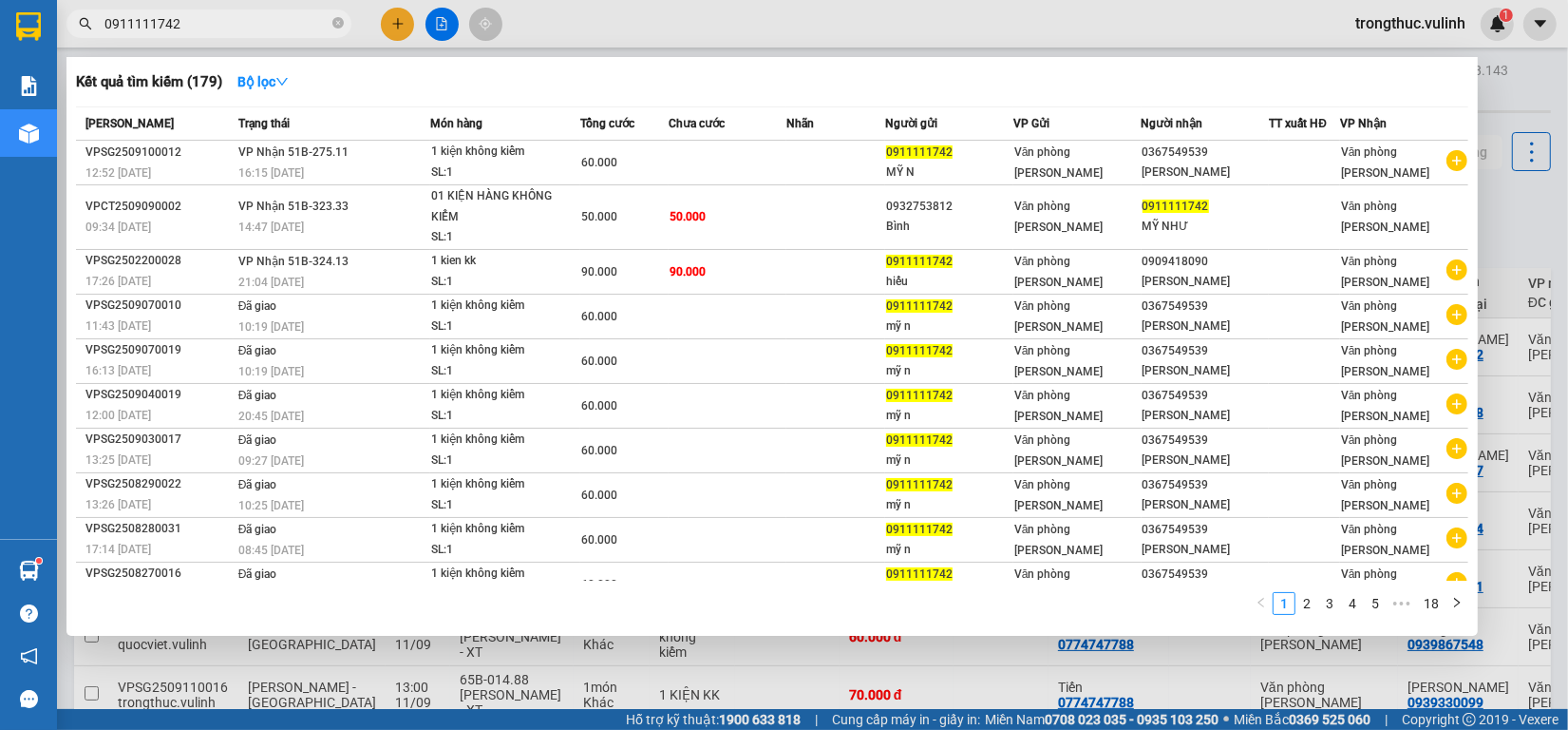
click at [194, 34] on span "0911111742" at bounding box center [209, 24] width 285 height 29
click at [235, 40] on div at bounding box center [784, 365] width 1568 height 730
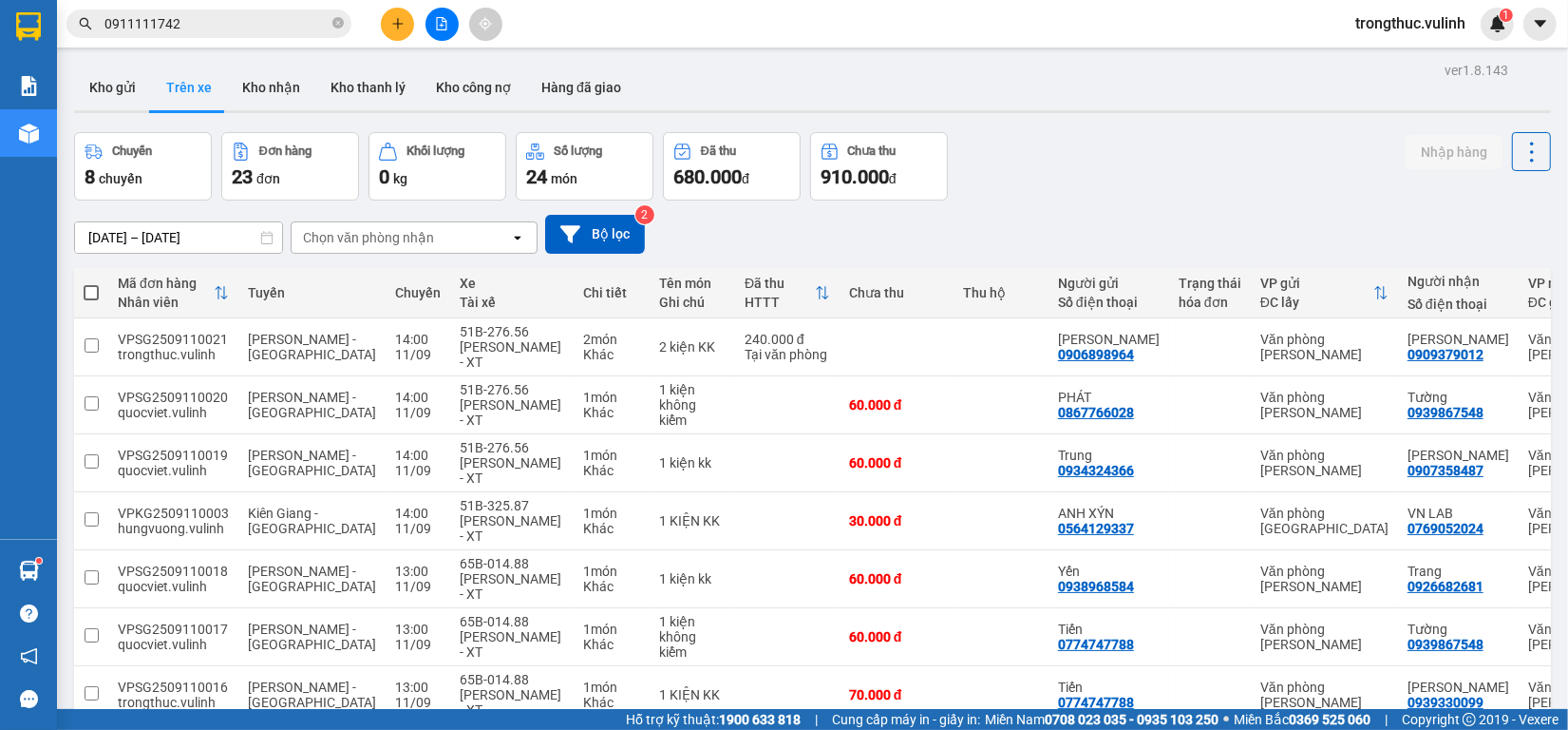
click at [245, 26] on input "0911111742" at bounding box center [216, 23] width 224 height 21
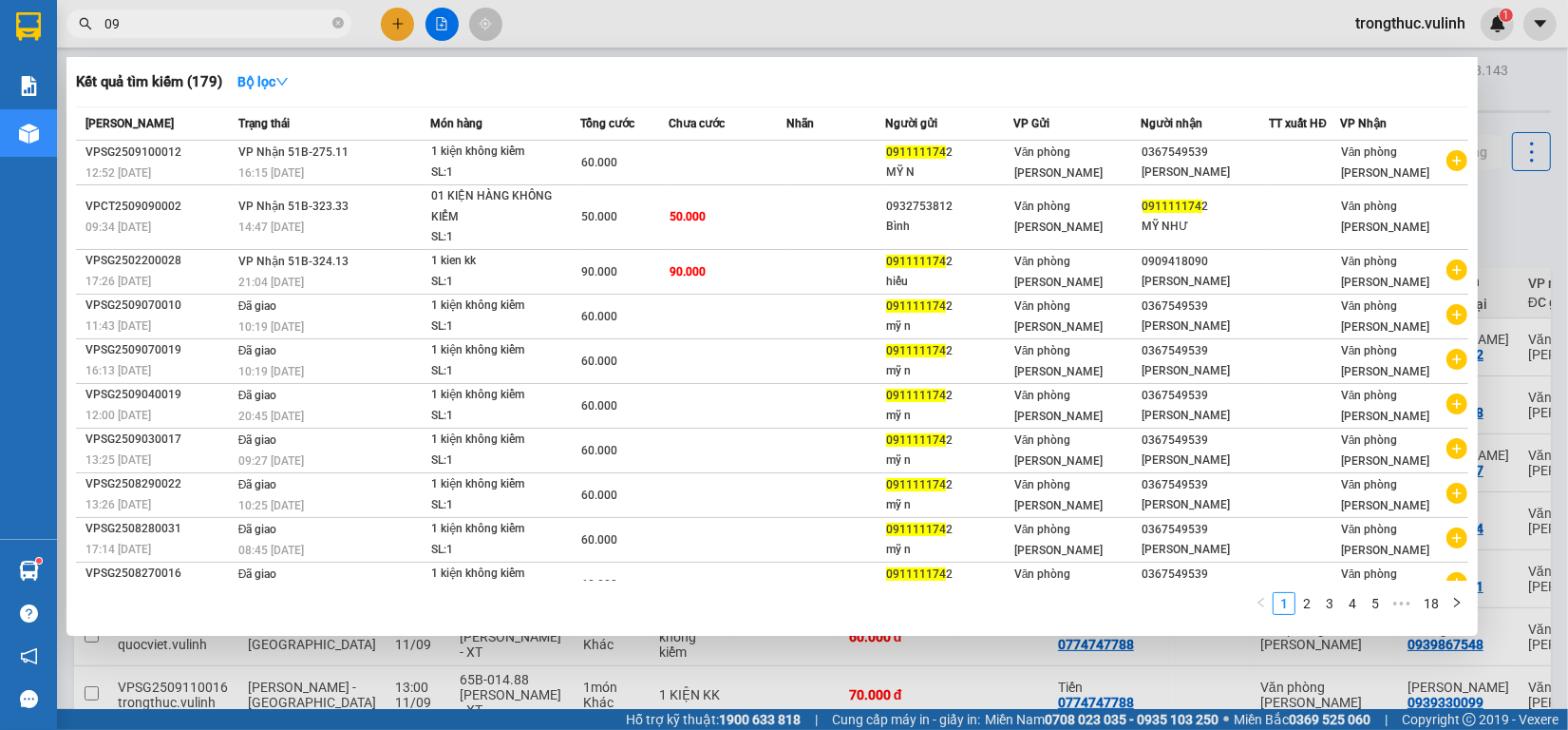
type input "0"
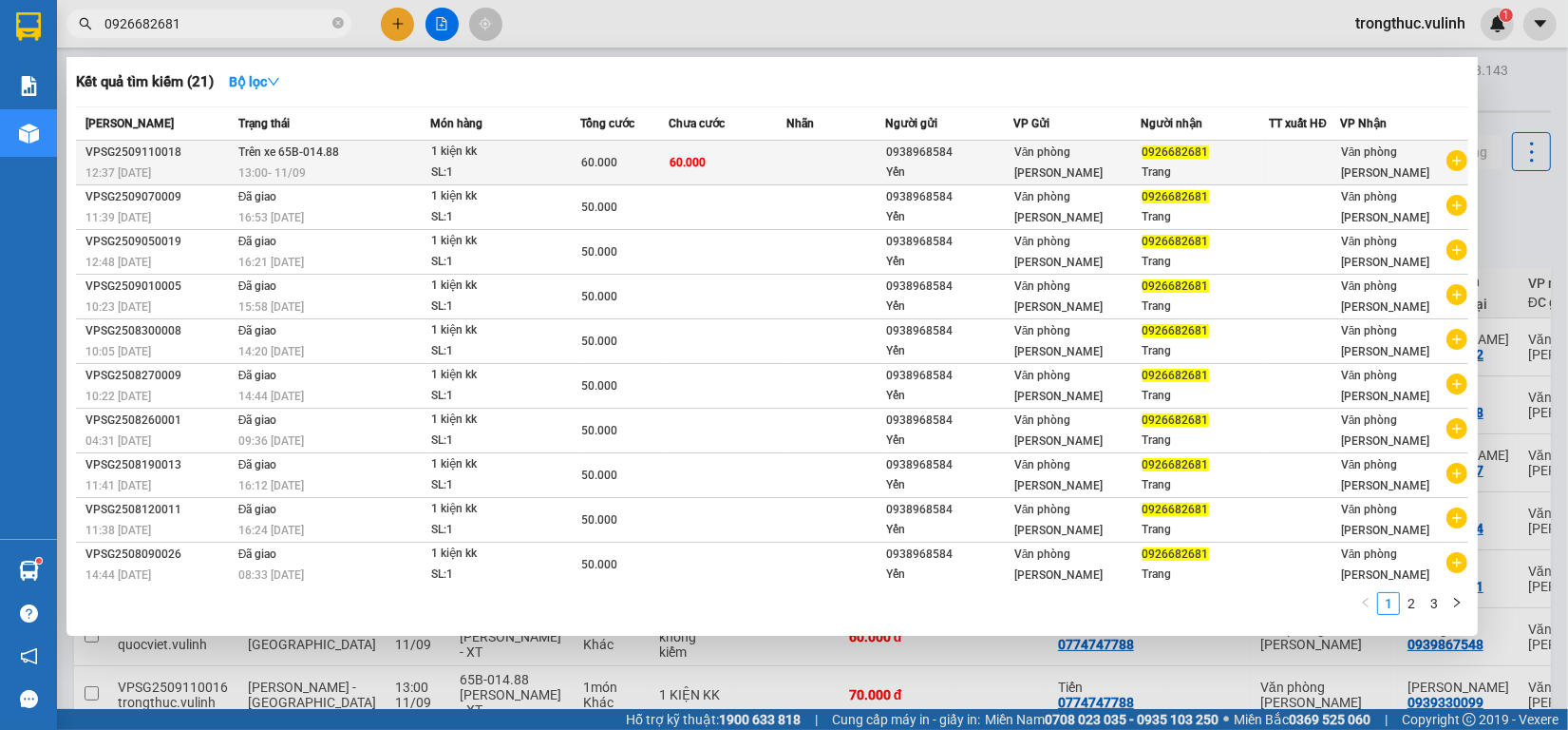
type input "0926682681"
click at [342, 155] on td "Trên xe 65B-014.88 13:00 [DATE]" at bounding box center [331, 163] width 196 height 45
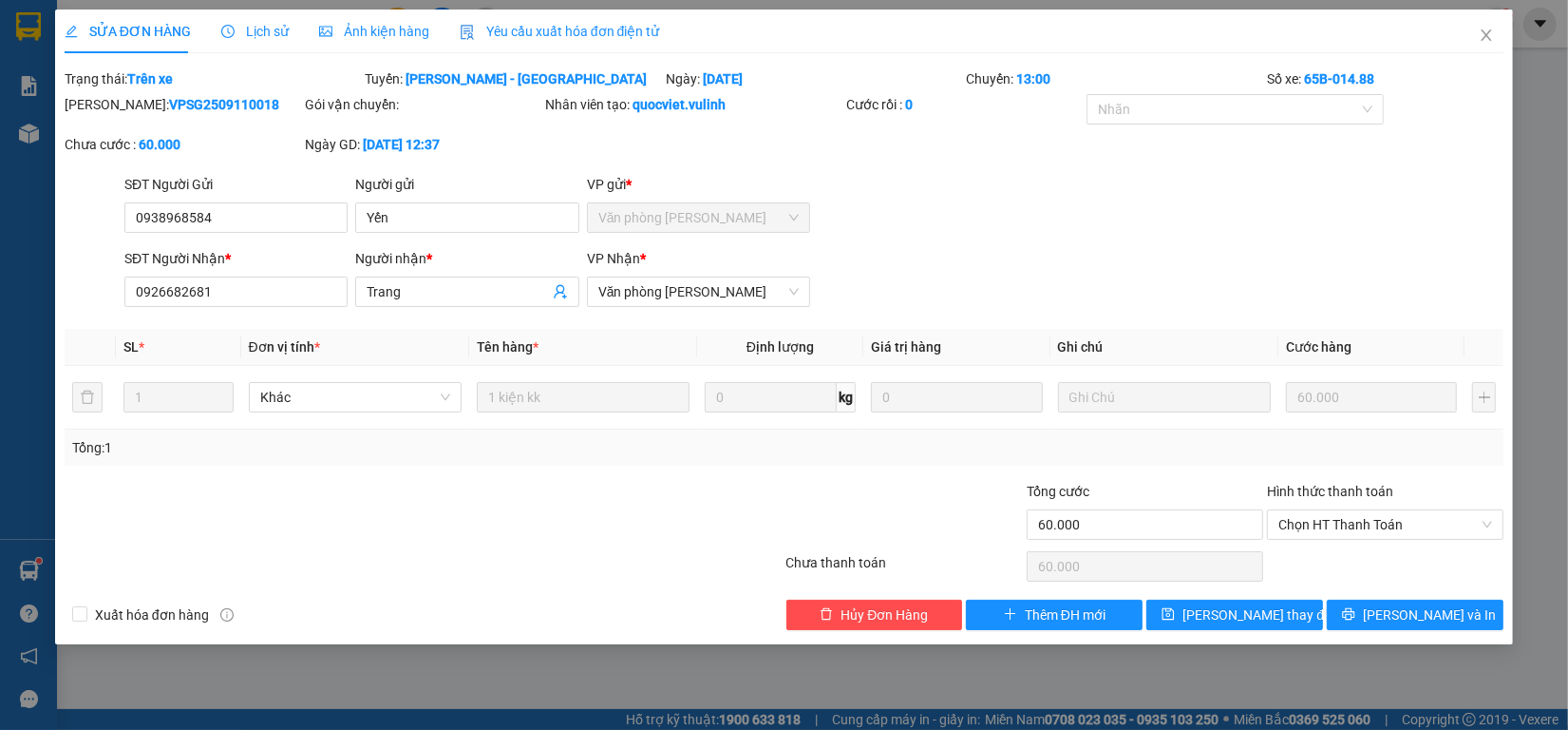
click at [240, 25] on span "Lịch sử" at bounding box center [255, 31] width 68 height 15
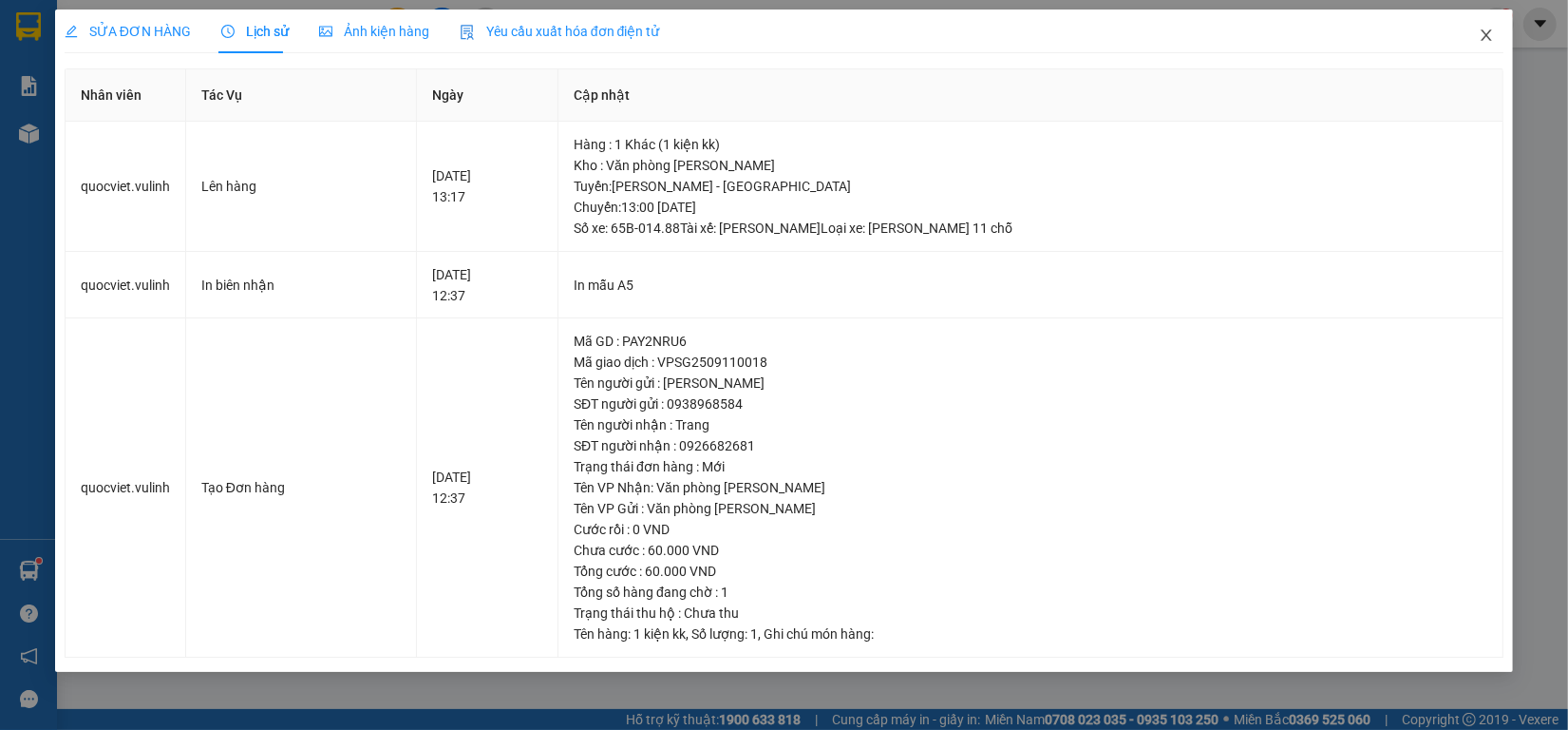
click at [1492, 34] on icon "close" at bounding box center [1485, 35] width 15 height 15
